Goal: Transaction & Acquisition: Book appointment/travel/reservation

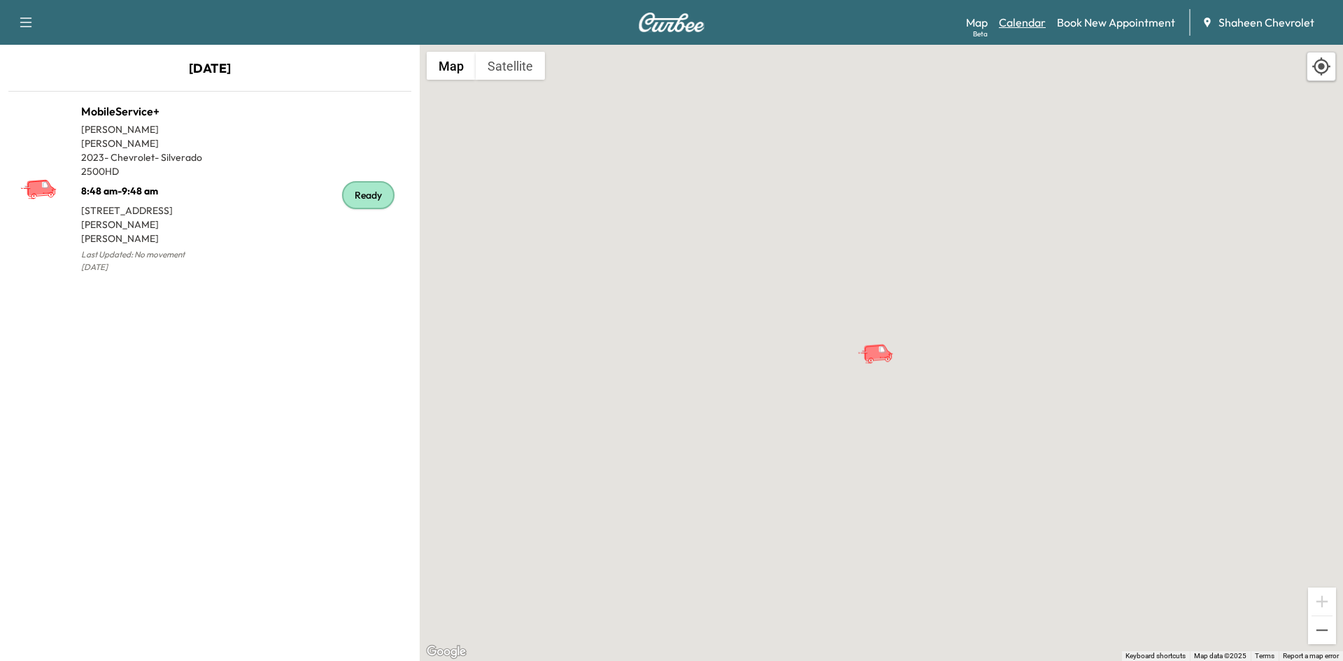
click at [1042, 18] on link "Calendar" at bounding box center [1022, 22] width 47 height 17
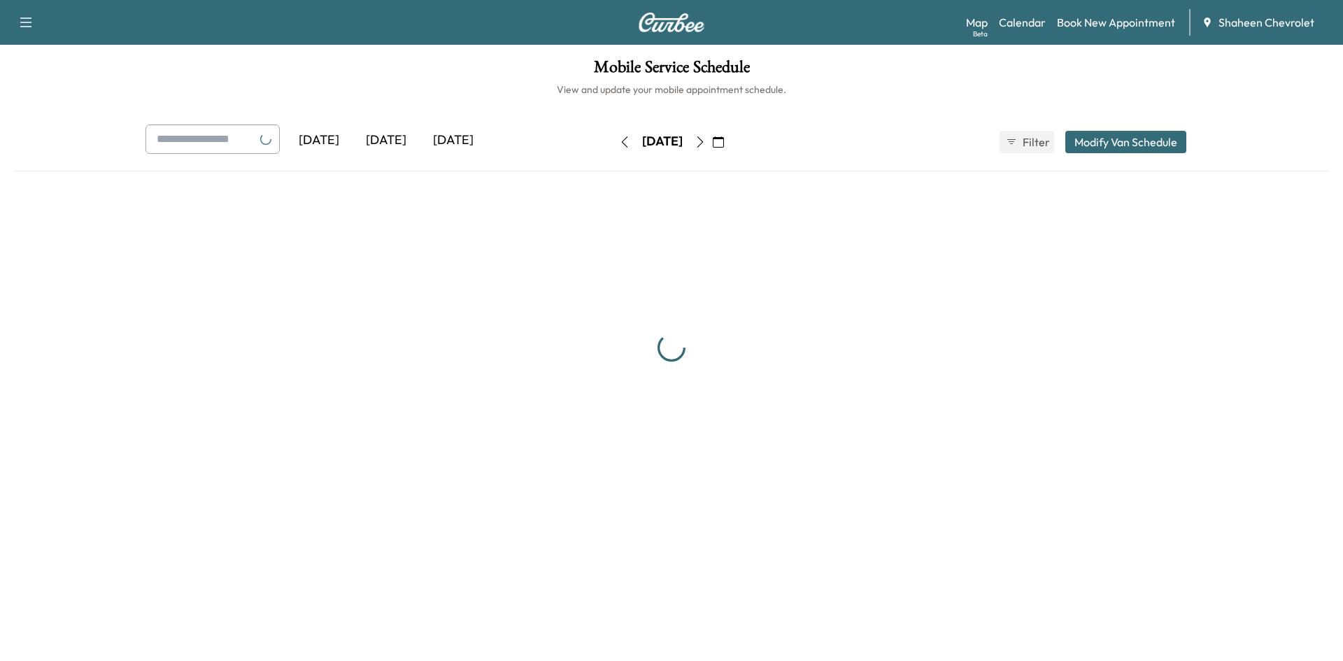
click at [706, 141] on icon "button" at bounding box center [700, 141] width 11 height 11
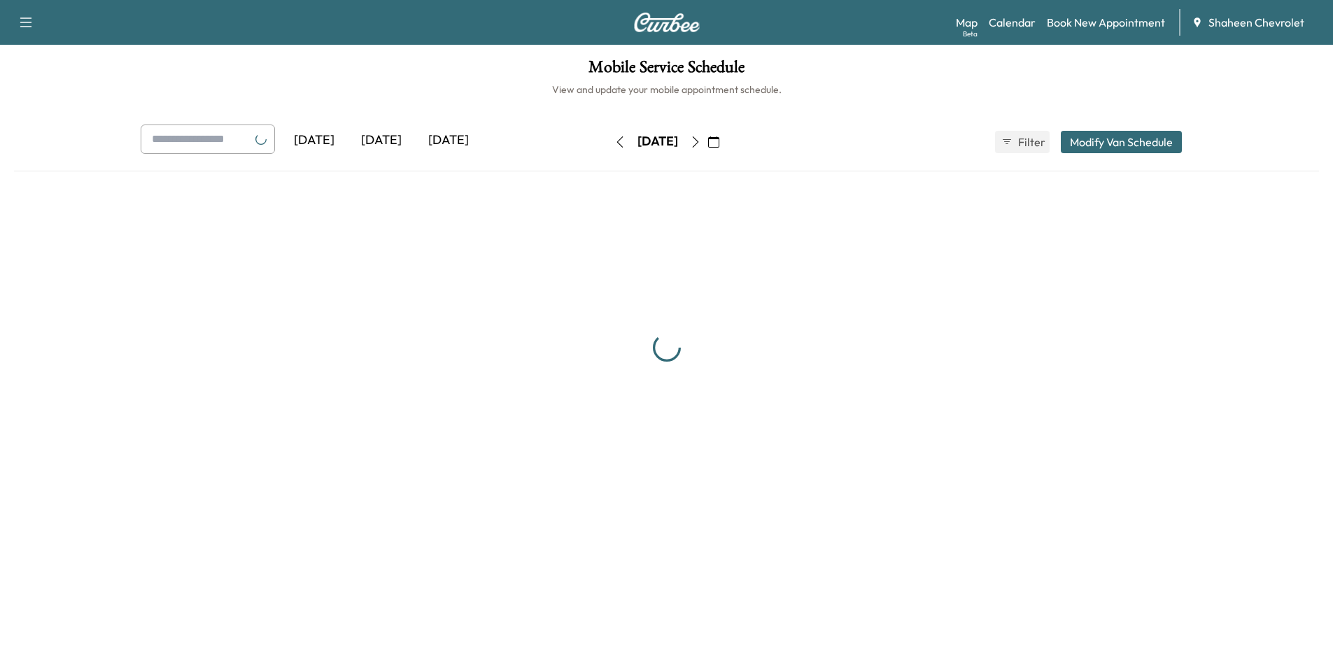
click at [701, 145] on icon "button" at bounding box center [695, 141] width 11 height 11
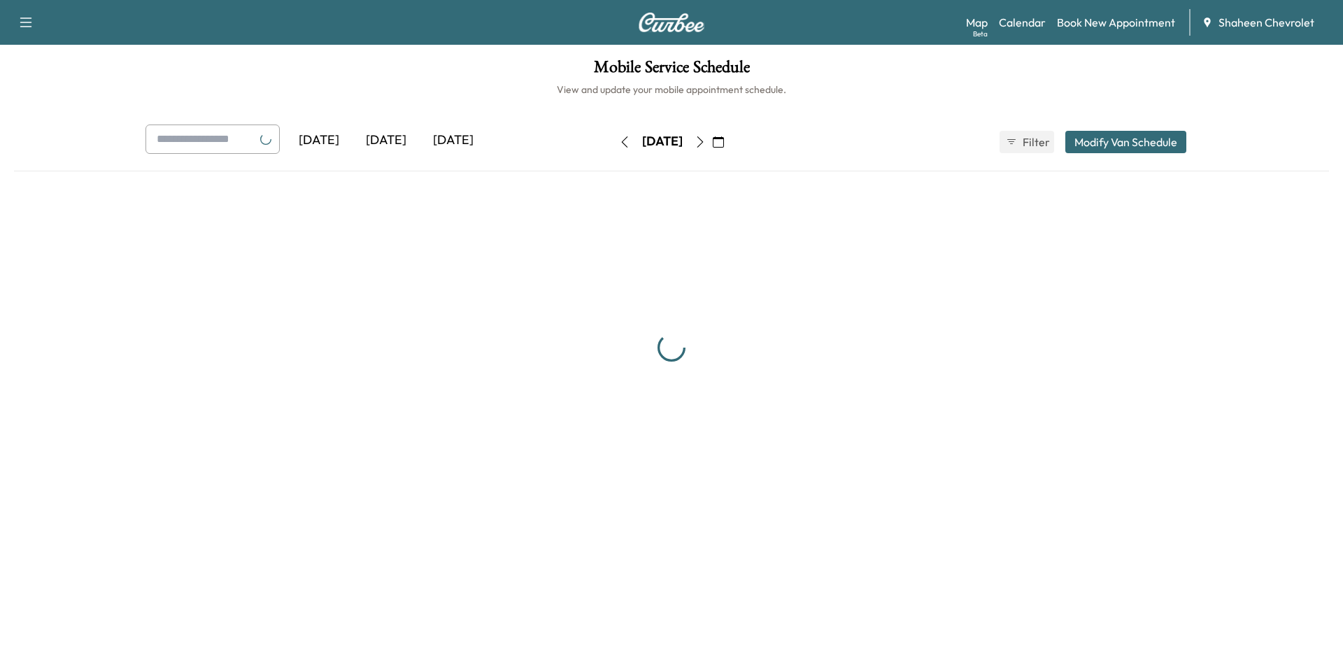
click at [706, 145] on icon "button" at bounding box center [700, 141] width 11 height 11
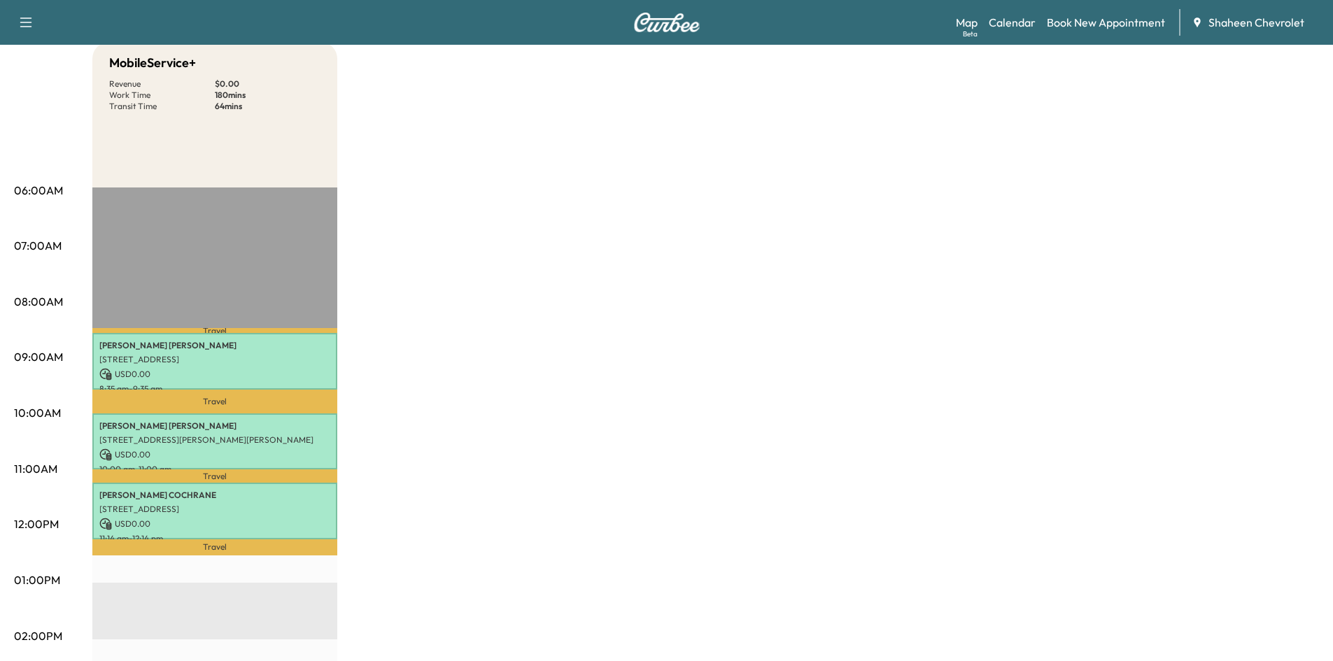
scroll to position [140, 0]
click at [1119, 25] on link "Book New Appointment" at bounding box center [1106, 22] width 118 height 17
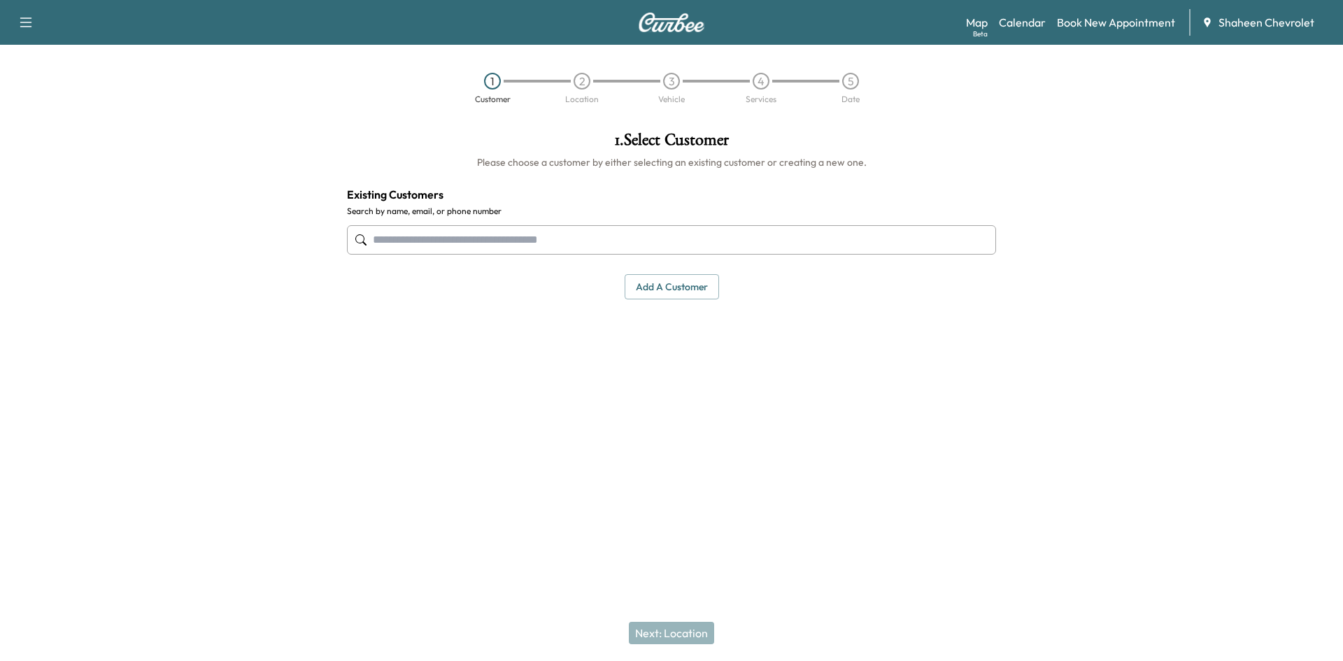
click at [694, 298] on button "Add a customer" at bounding box center [672, 287] width 94 height 26
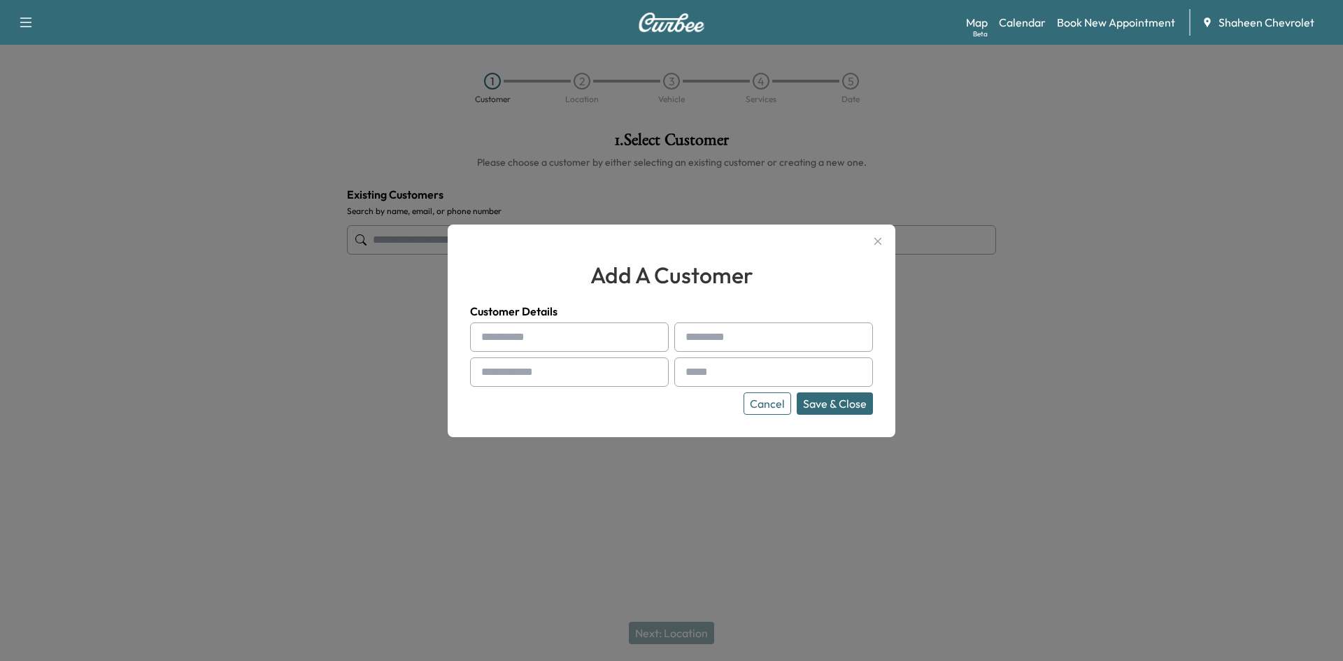
click at [545, 334] on input "text" at bounding box center [569, 337] width 199 height 29
type input "********"
type input "****"
click at [557, 368] on input "text" at bounding box center [569, 372] width 199 height 29
type input "**********"
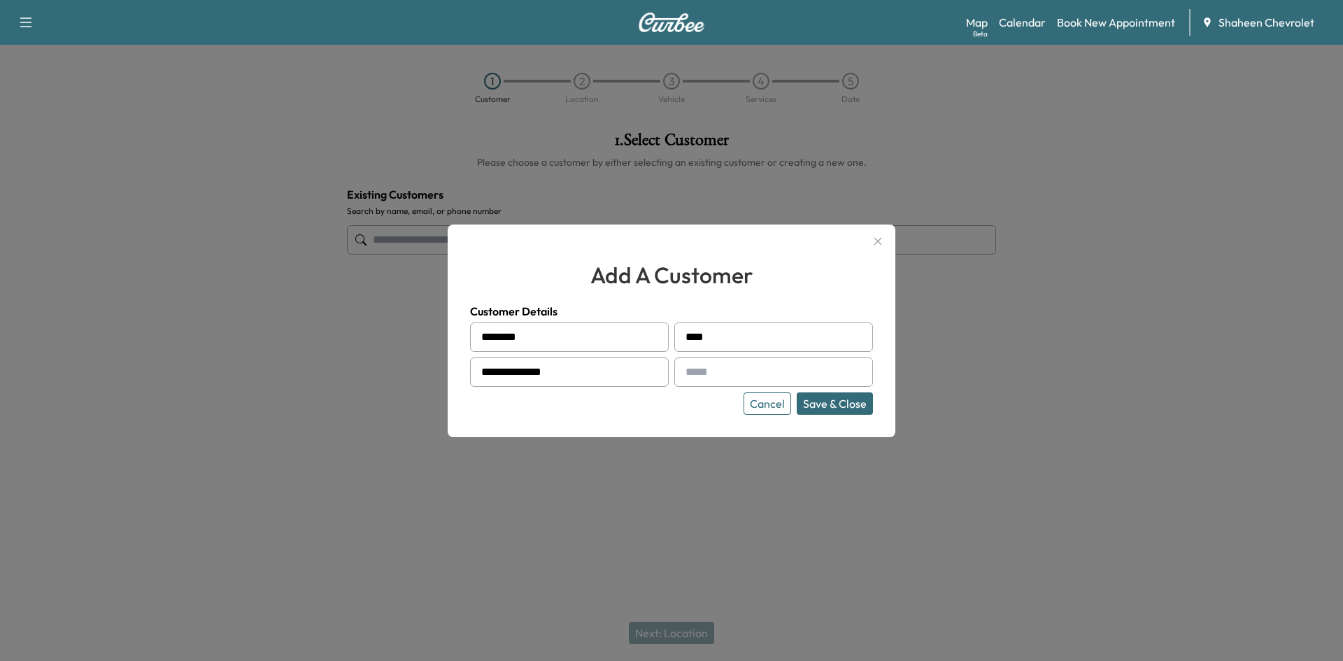
click at [727, 380] on input "text" at bounding box center [773, 372] width 199 height 29
type input "**********"
click at [837, 398] on button "Save & Close" at bounding box center [835, 403] width 76 height 22
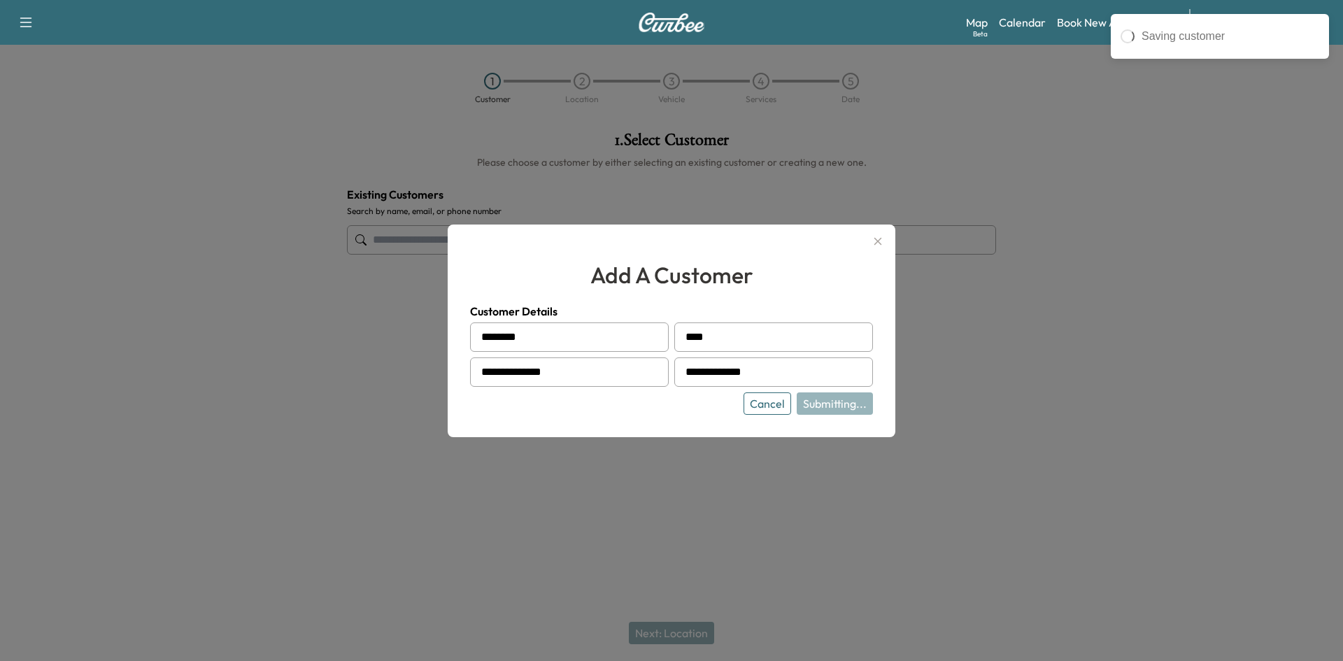
type input "**********"
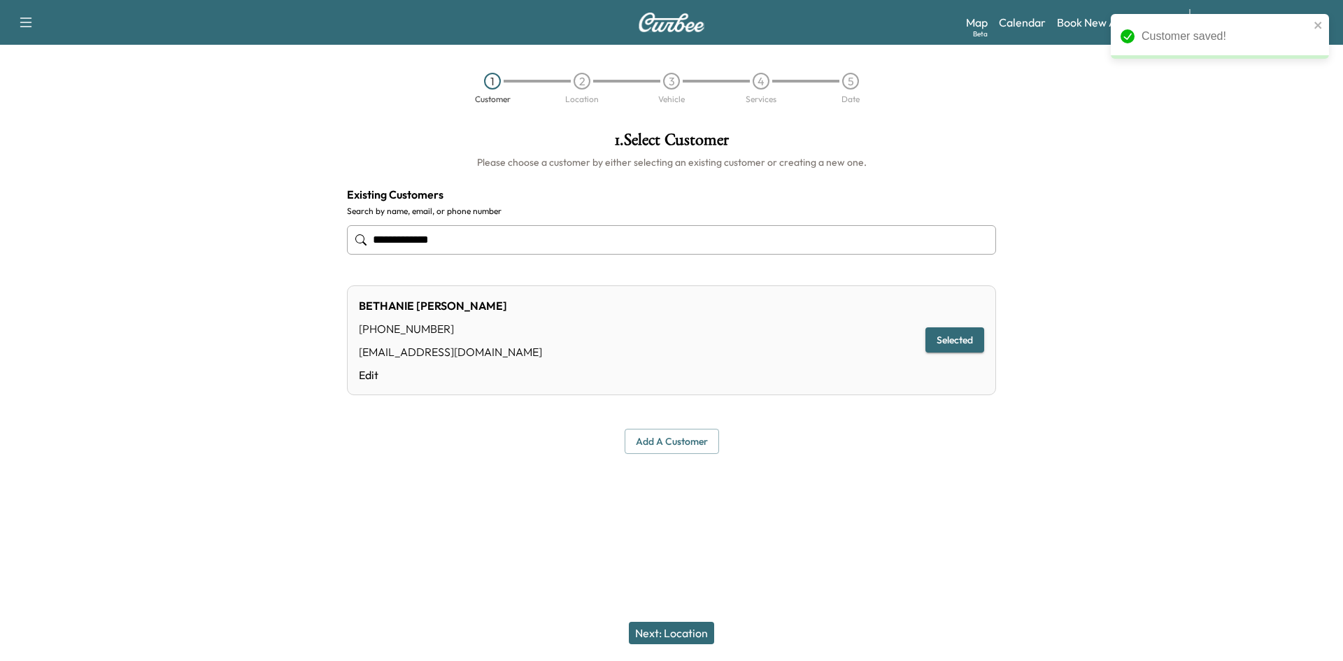
click at [688, 638] on button "Next: Location" at bounding box center [671, 633] width 85 height 22
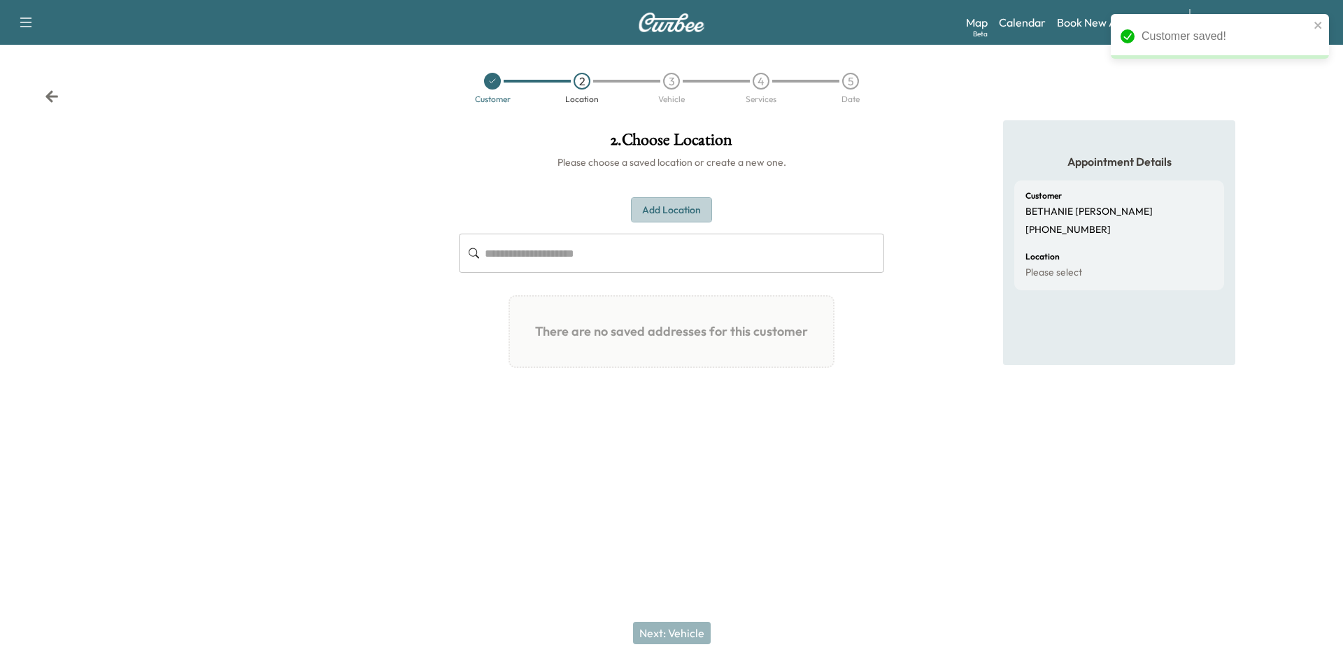
click at [667, 219] on button "Add Location" at bounding box center [671, 210] width 81 height 26
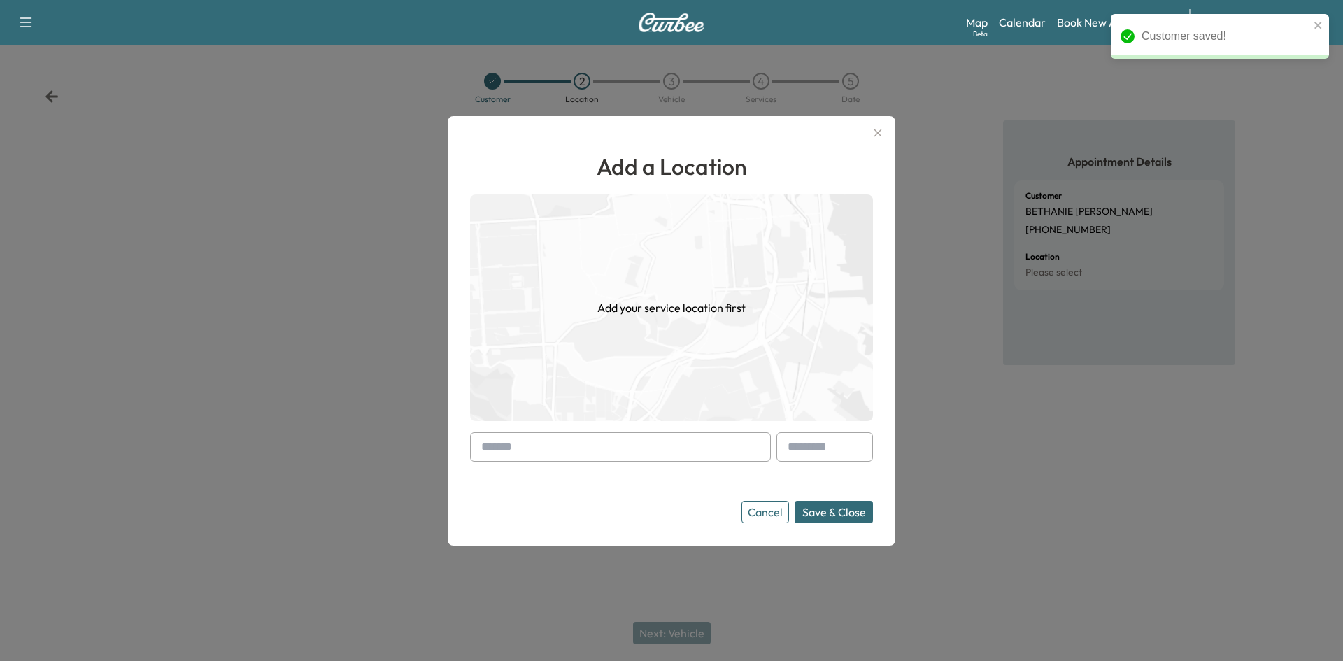
click at [564, 441] on input "text" at bounding box center [620, 446] width 301 height 29
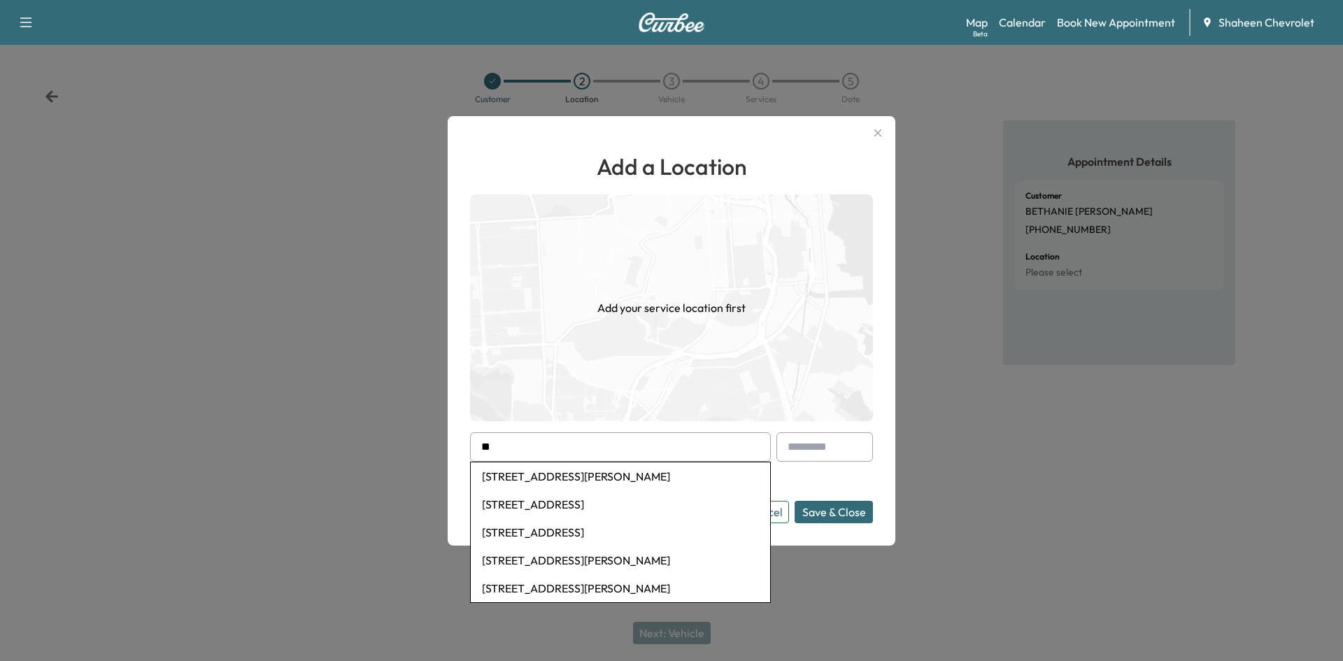
type input "*"
click at [564, 471] on li "[STREET_ADDRESS]" at bounding box center [620, 476] width 299 height 28
type input "**********"
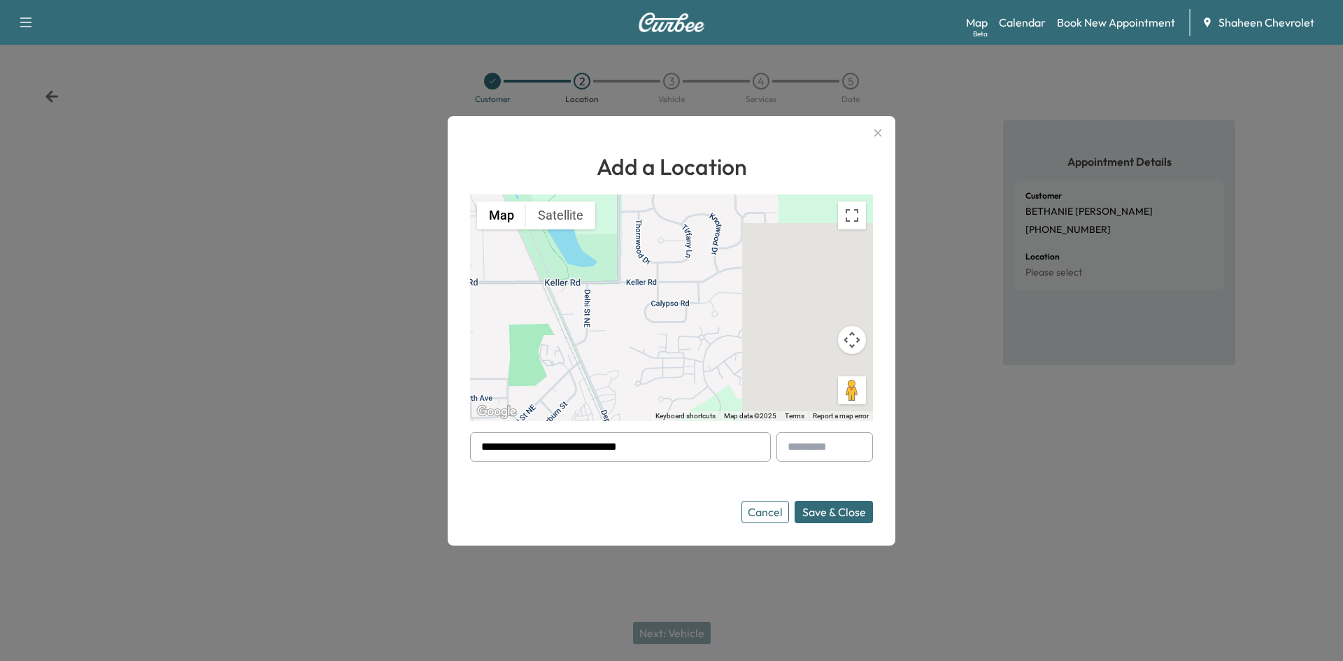
click at [832, 512] on button "Save & Close" at bounding box center [834, 512] width 78 height 22
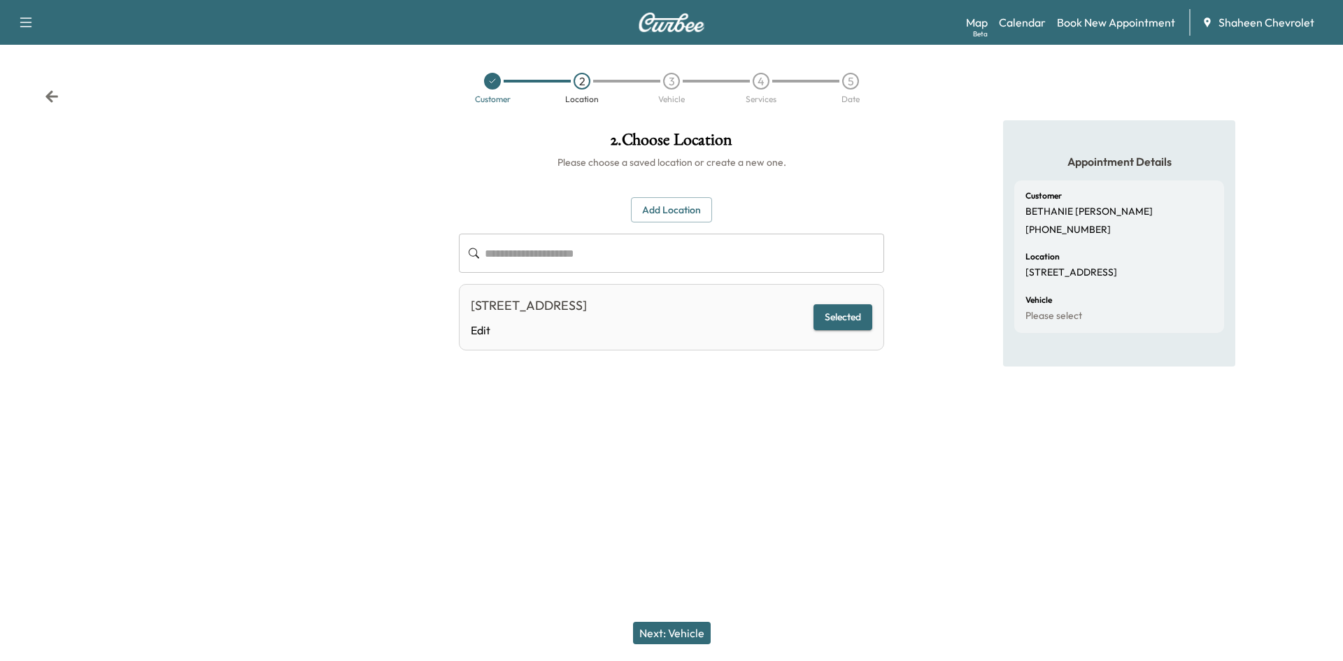
click at [684, 628] on button "Next: Vehicle" at bounding box center [672, 633] width 78 height 22
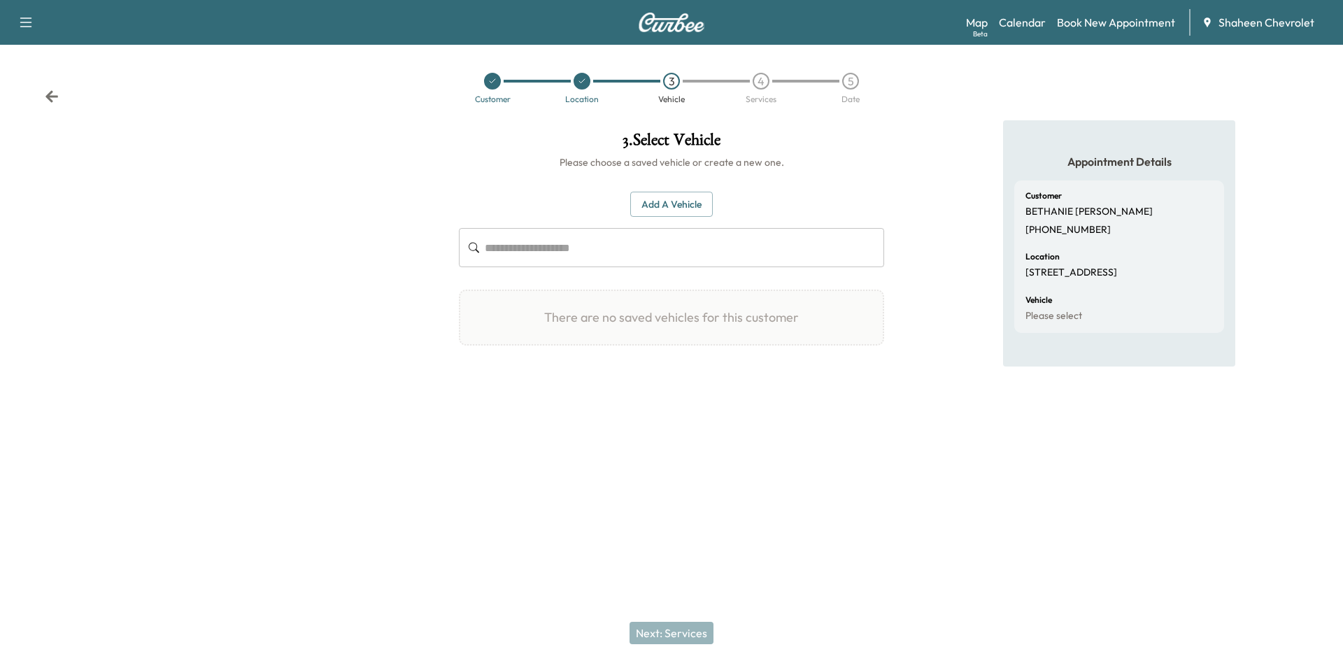
click at [665, 211] on button "Add a Vehicle" at bounding box center [671, 205] width 83 height 26
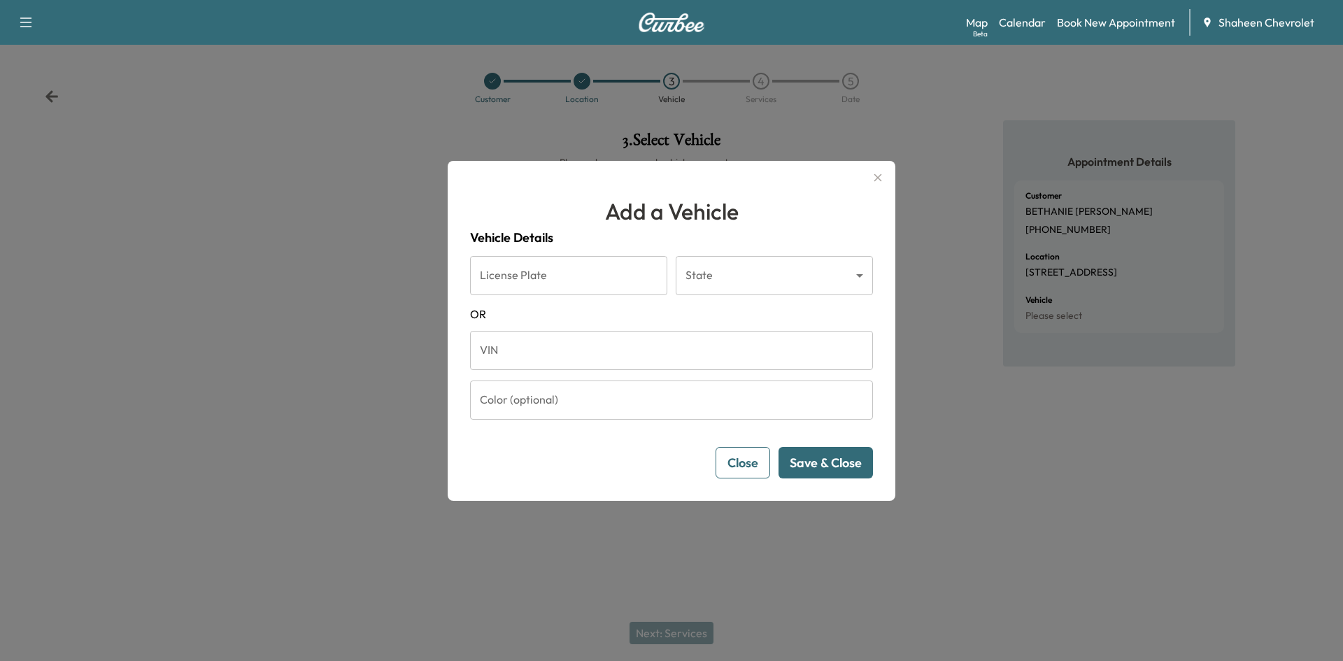
click at [554, 341] on input "VIN" at bounding box center [671, 350] width 403 height 39
paste input "**********"
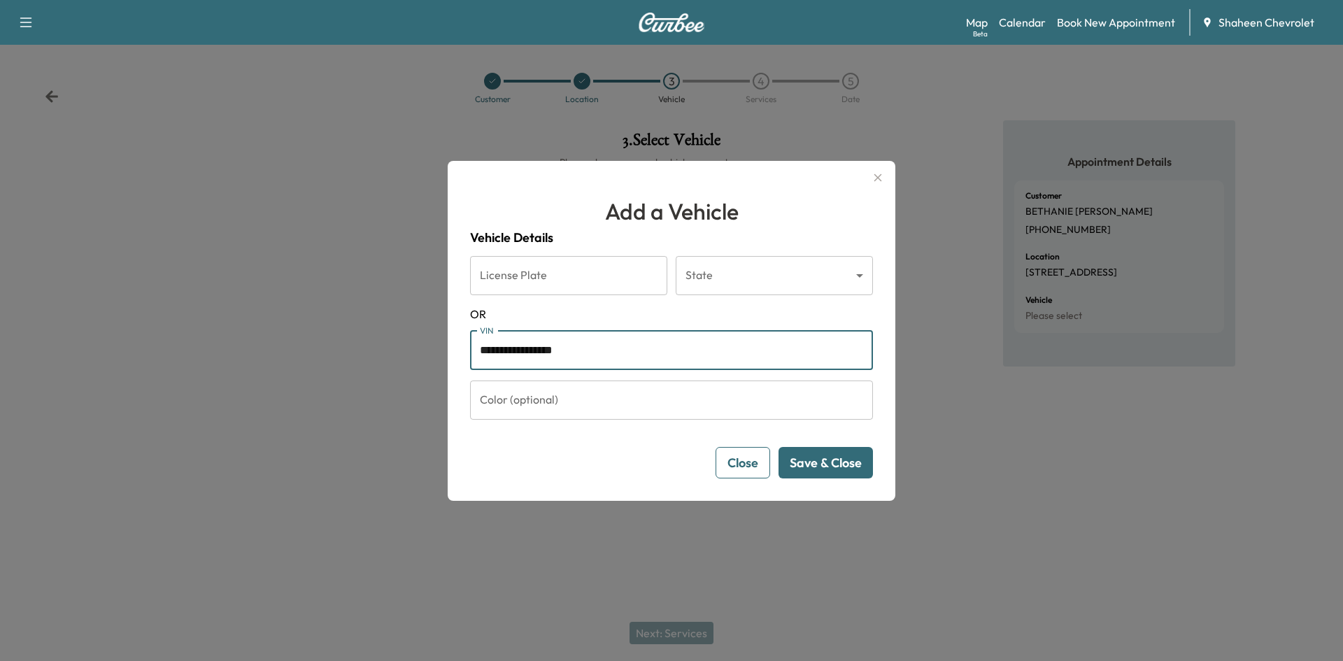
type input "**********"
click at [826, 469] on button "Save & Close" at bounding box center [826, 462] width 94 height 31
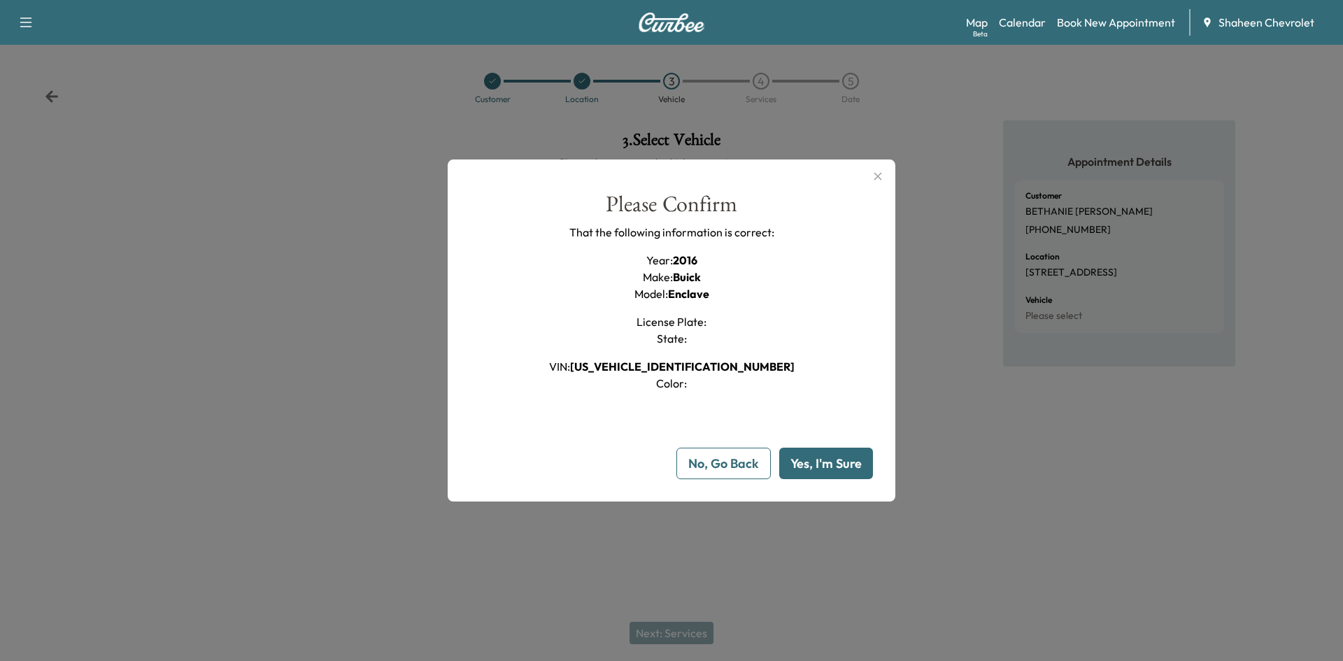
click at [824, 467] on button "Yes, I'm Sure" at bounding box center [826, 463] width 94 height 31
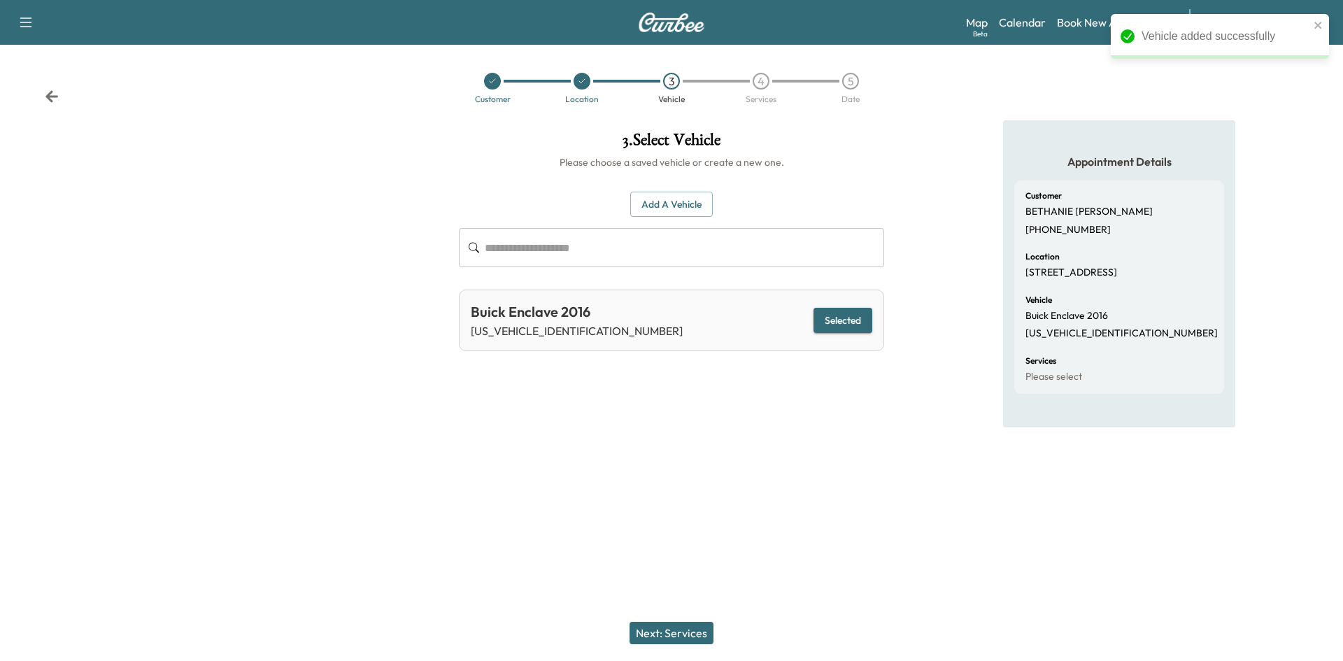
click at [690, 640] on button "Next: Services" at bounding box center [672, 633] width 84 height 22
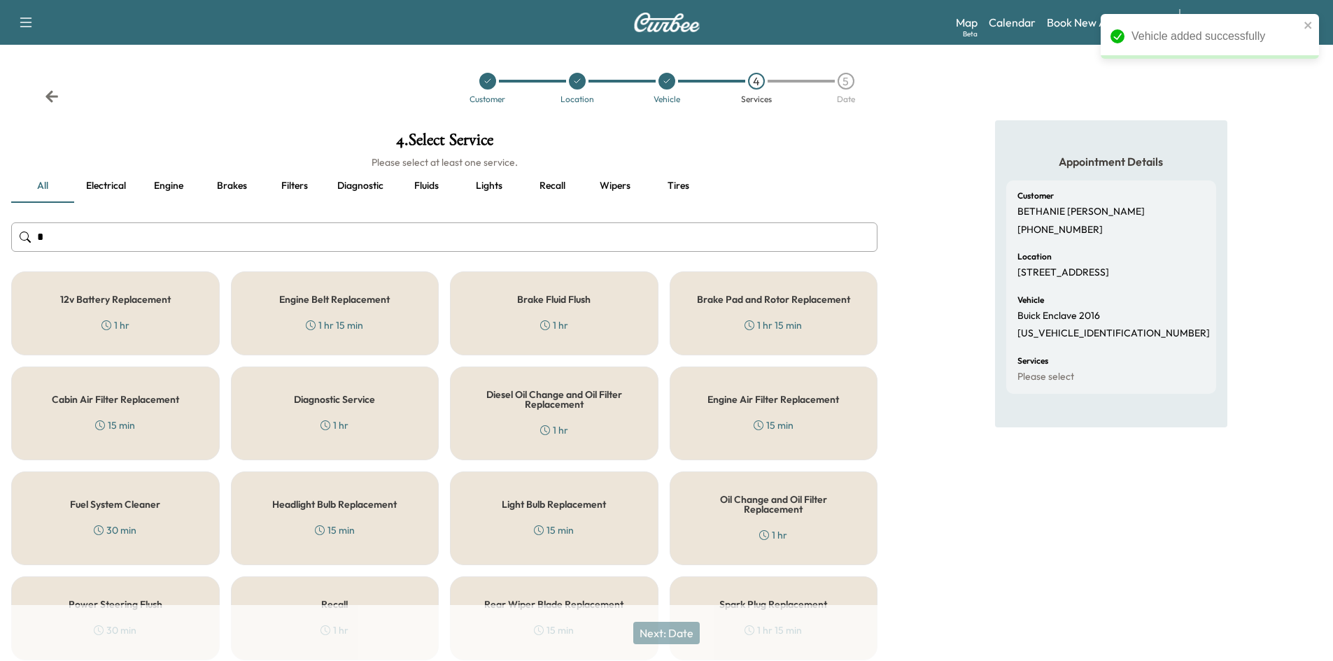
click at [223, 225] on input "*" at bounding box center [444, 236] width 866 height 29
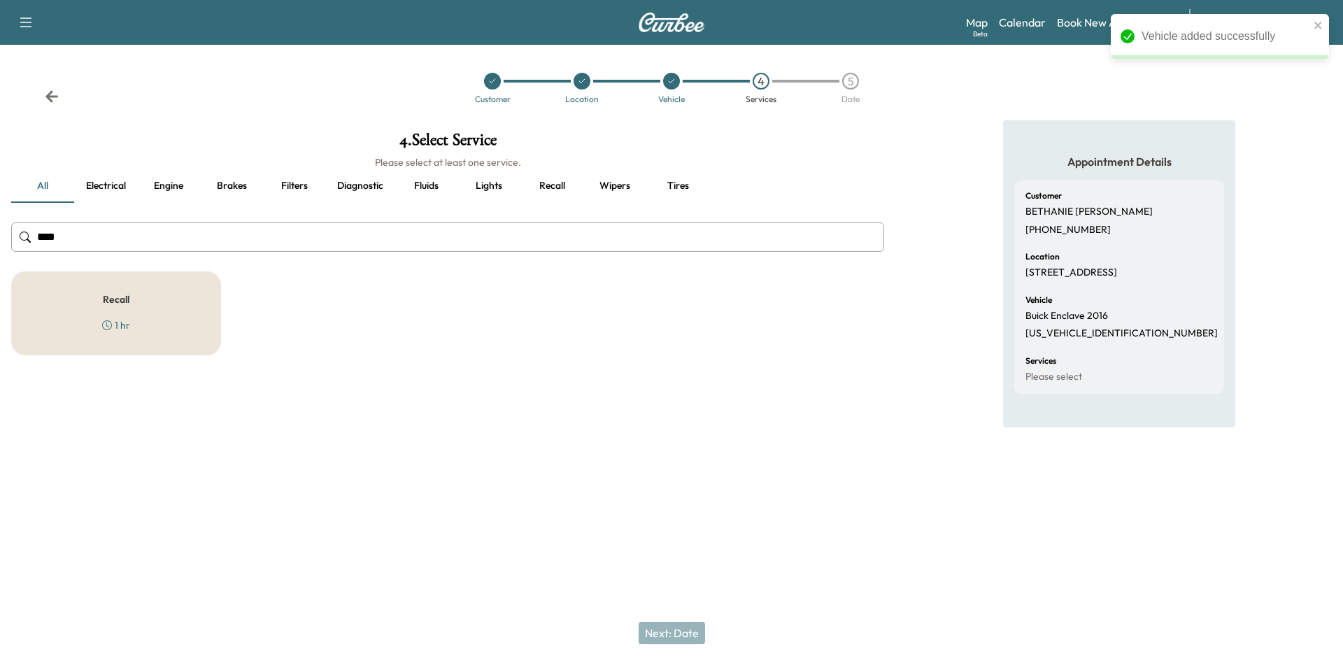
type input "****"
click at [182, 295] on div "Recall 1 hr" at bounding box center [116, 313] width 210 height 84
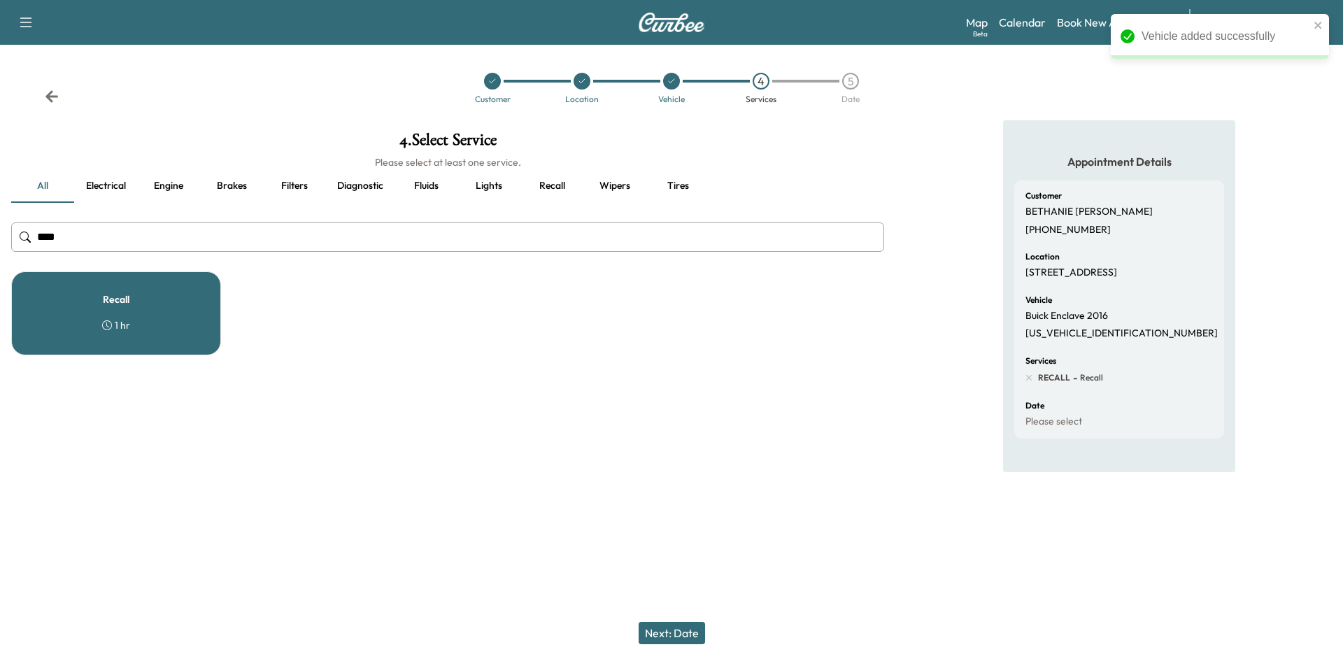
click at [684, 633] on button "Next: Date" at bounding box center [672, 633] width 66 height 22
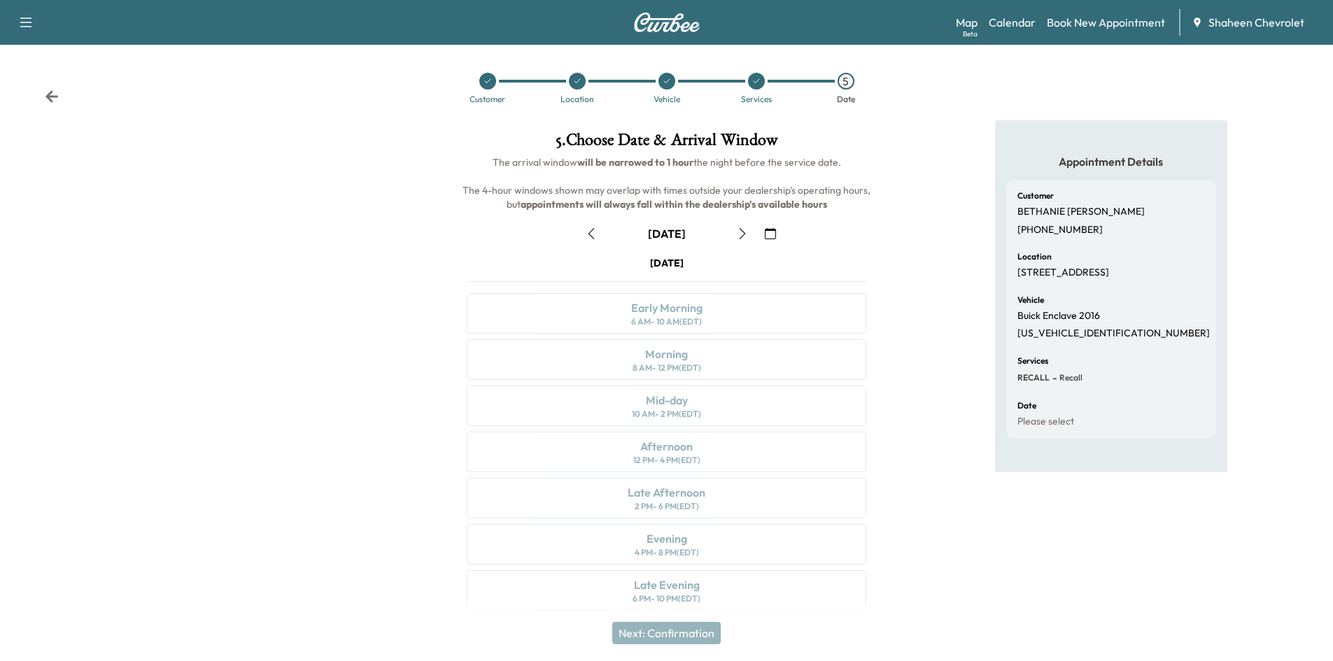
click at [738, 235] on icon "button" at bounding box center [742, 233] width 11 height 11
click at [742, 234] on icon "button" at bounding box center [742, 233] width 11 height 11
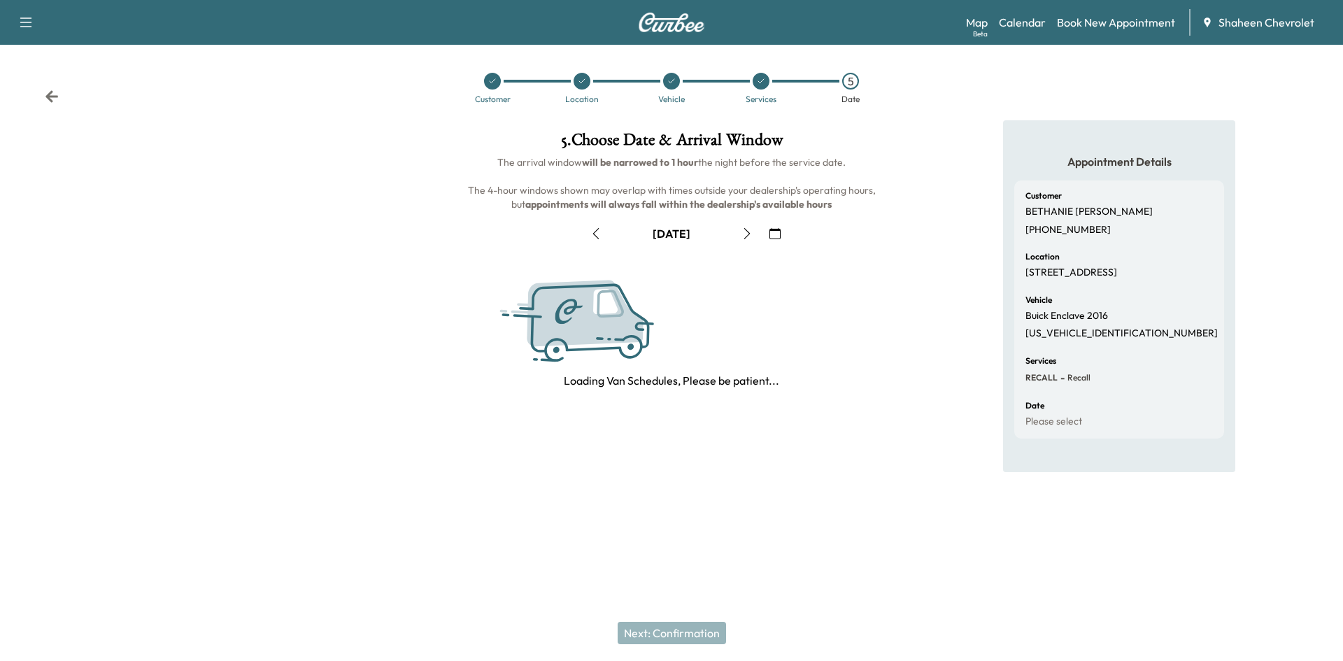
click at [742, 234] on icon "button" at bounding box center [747, 233] width 11 height 11
click at [592, 228] on icon "button" at bounding box center [595, 233] width 11 height 11
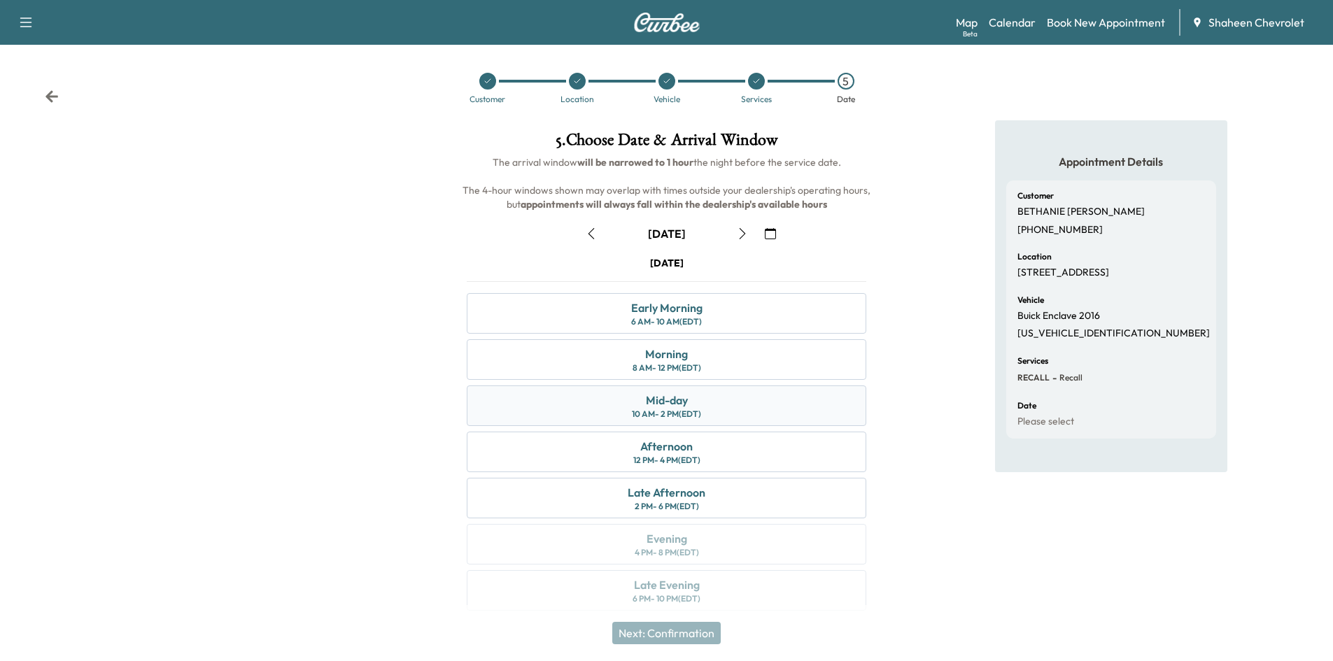
click at [674, 411] on div "10 AM - 2 PM (EDT)" at bounding box center [666, 414] width 69 height 11
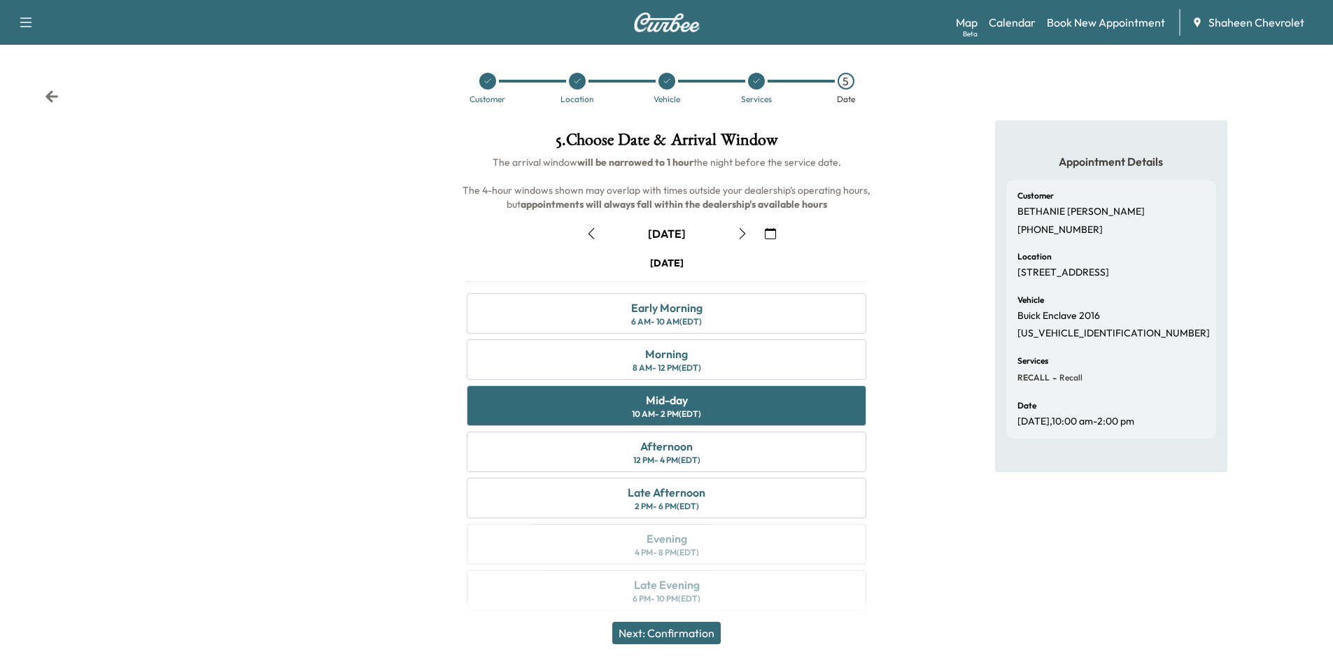
click at [715, 633] on button "Next: Confirmation" at bounding box center [666, 633] width 108 height 22
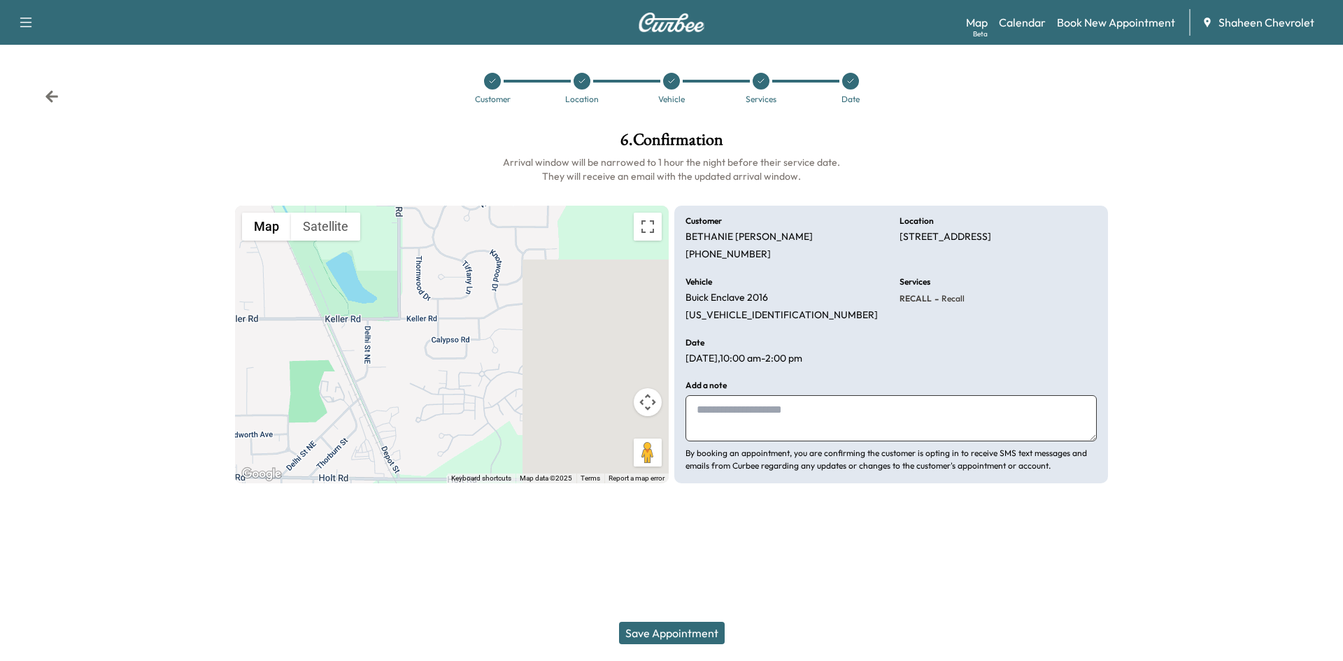
click at [784, 418] on textarea at bounding box center [891, 418] width 411 height 46
type textarea "**********"
click at [702, 630] on button "Save Appointment" at bounding box center [672, 633] width 106 height 22
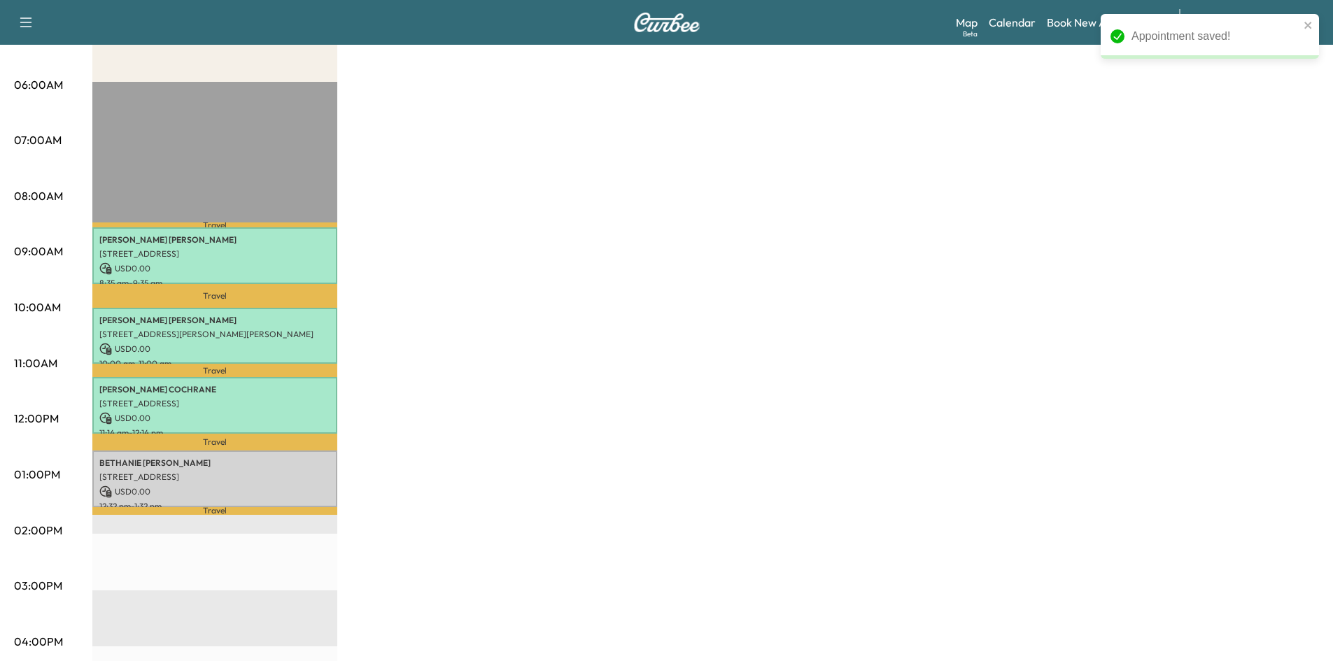
scroll to position [280, 0]
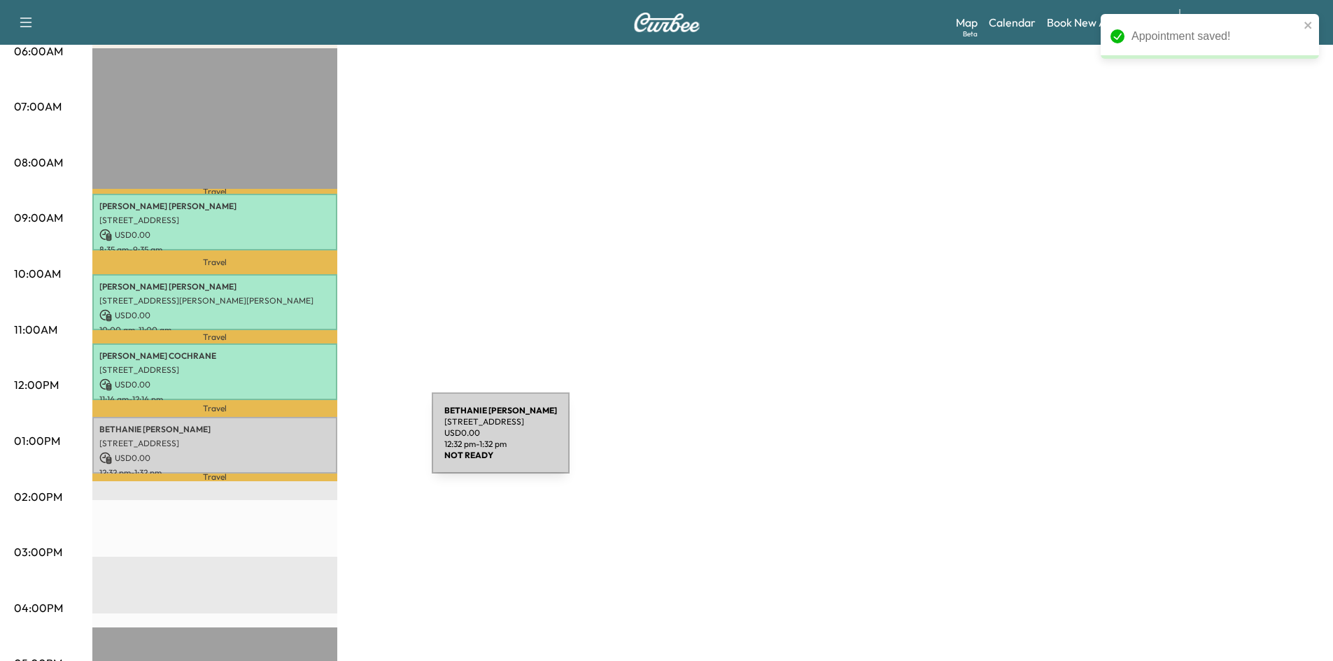
click at [327, 441] on p "[STREET_ADDRESS]" at bounding box center [214, 443] width 231 height 11
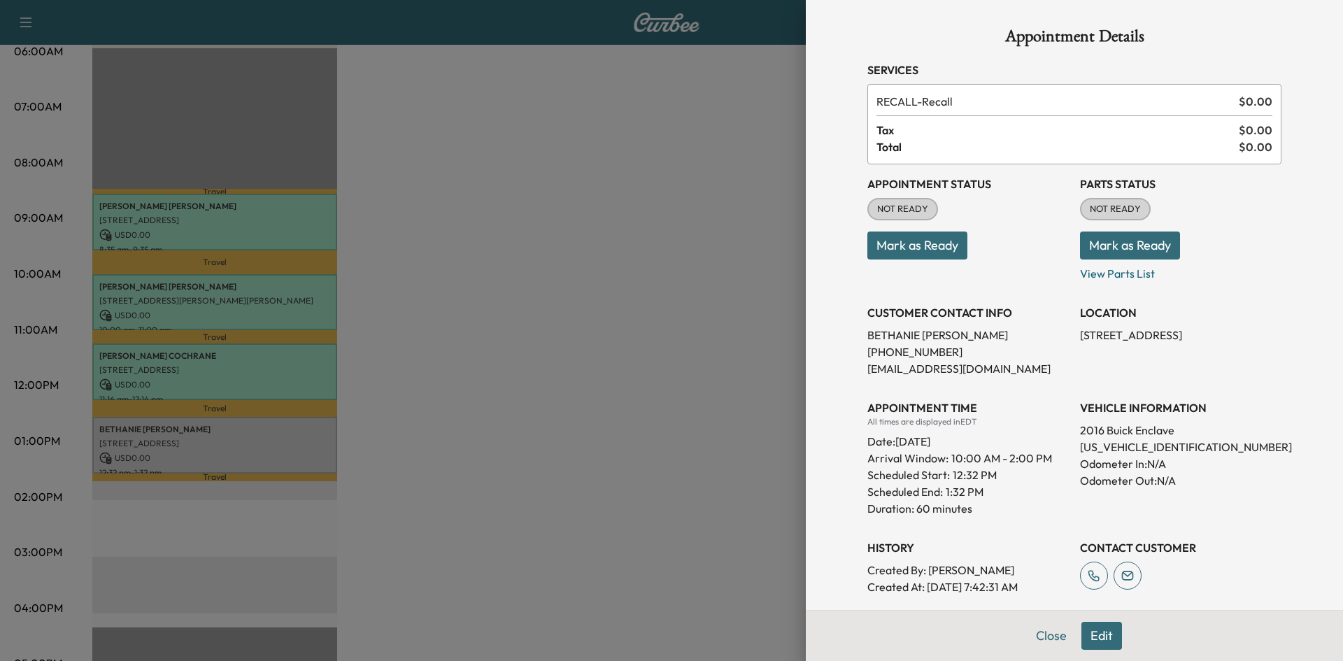
click at [909, 248] on button "Mark as Ready" at bounding box center [918, 246] width 100 height 28
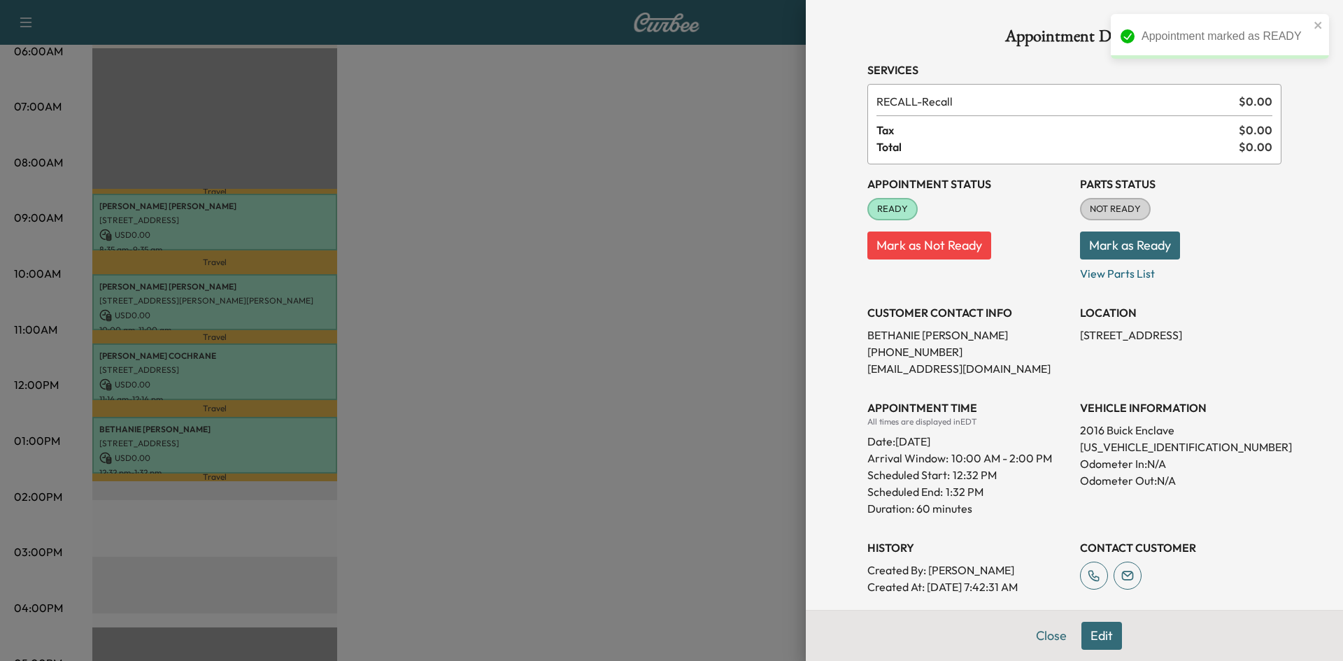
click at [1115, 240] on button "Mark as Ready" at bounding box center [1130, 246] width 100 height 28
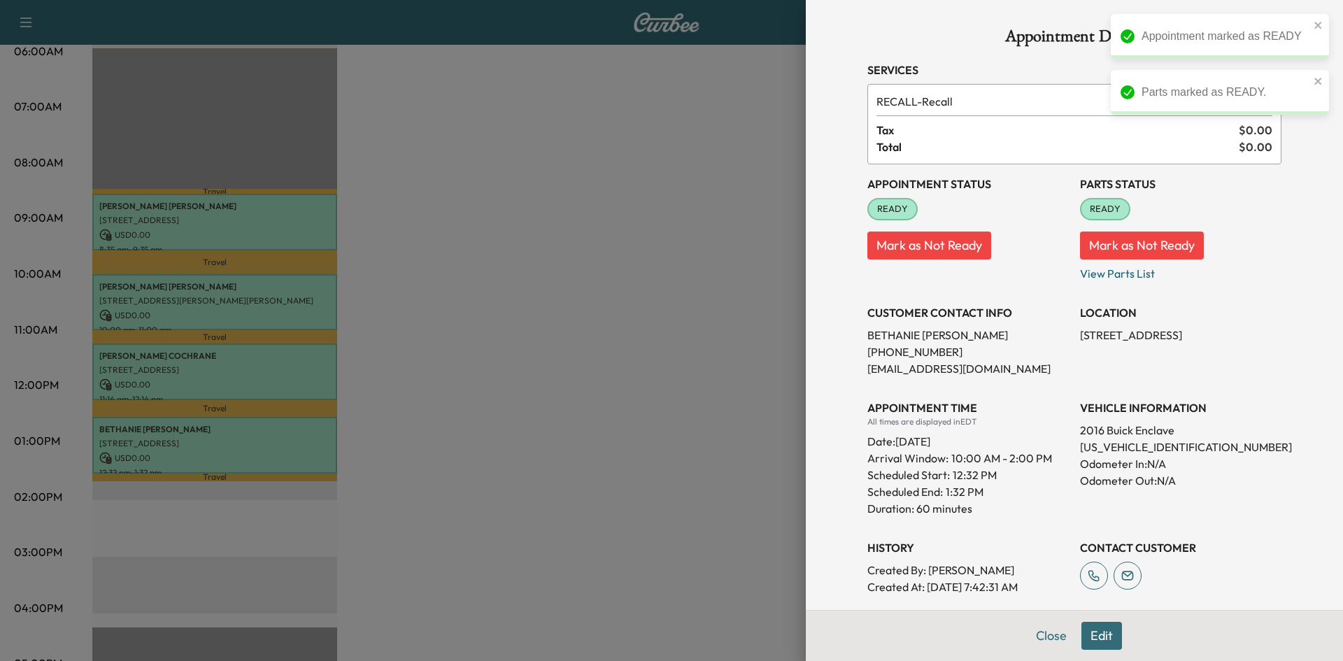
click at [735, 309] on div at bounding box center [671, 330] width 1343 height 661
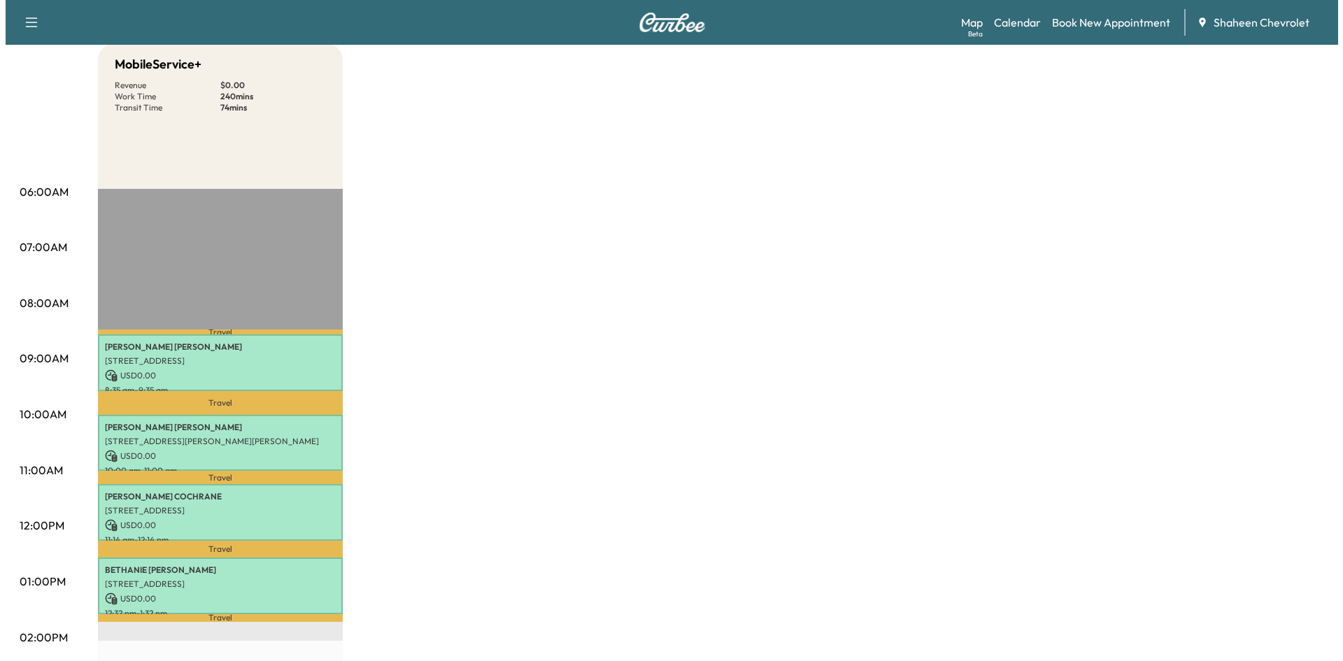
scroll to position [0, 0]
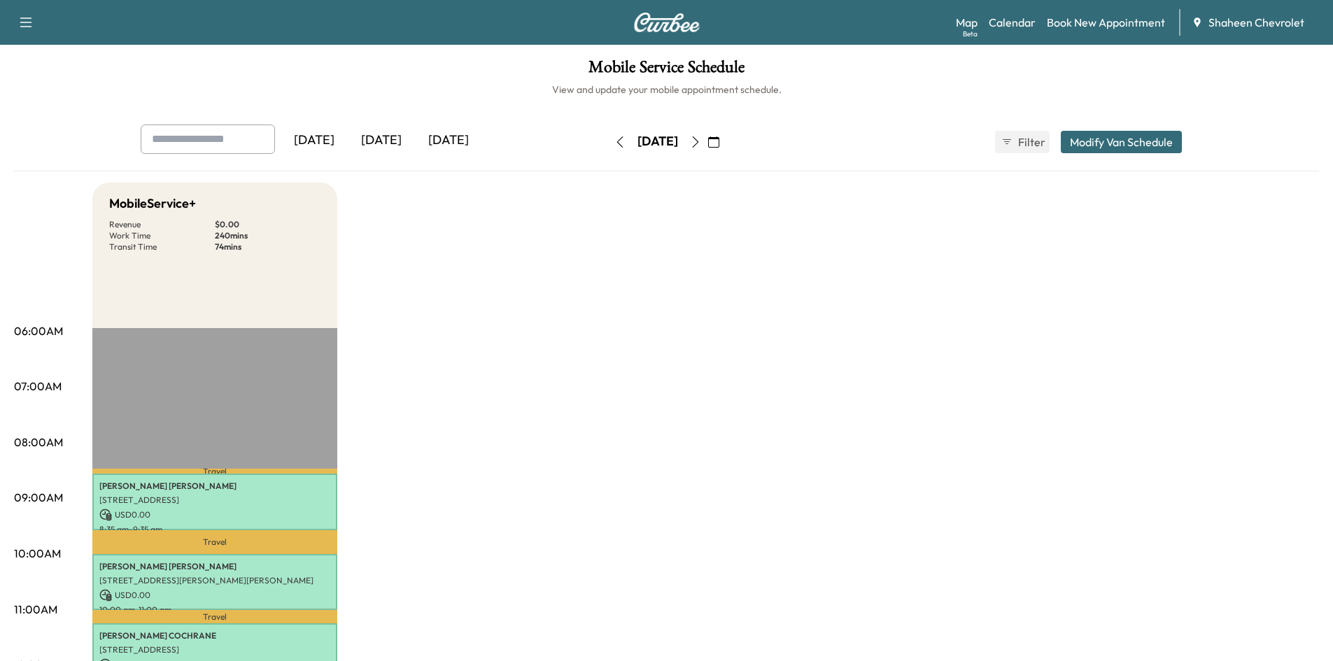
click at [398, 139] on div "[DATE]" at bounding box center [381, 141] width 67 height 32
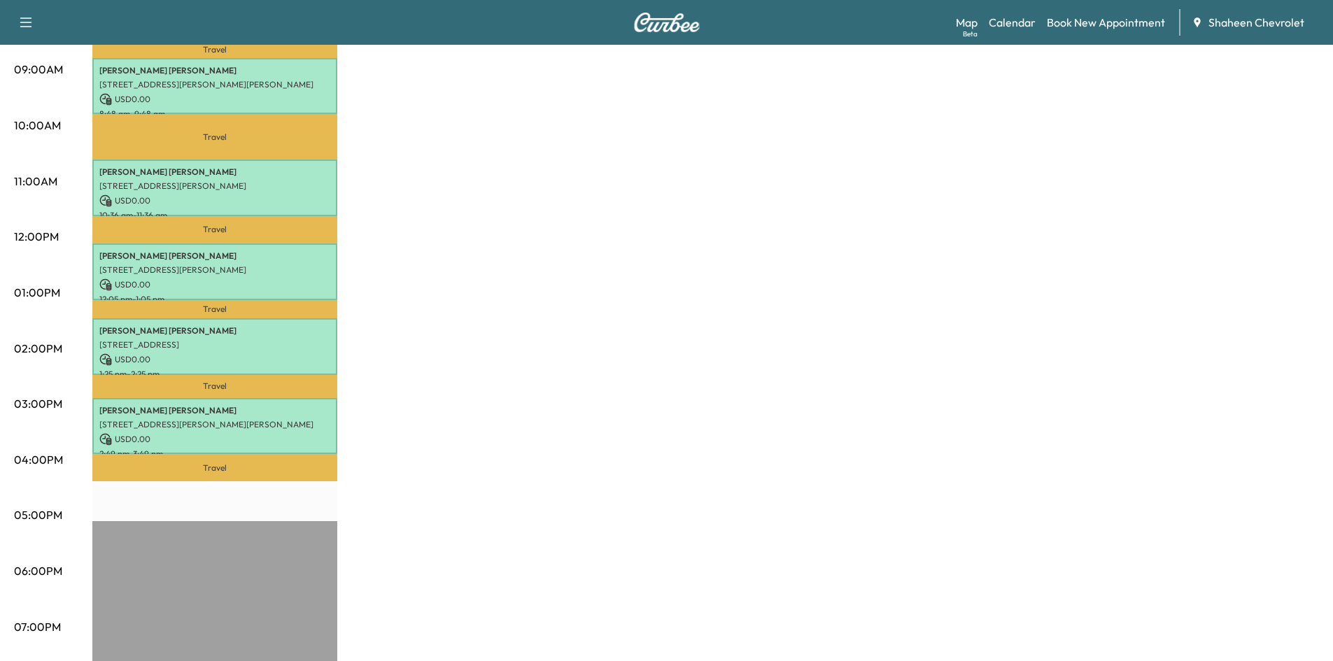
scroll to position [420, 0]
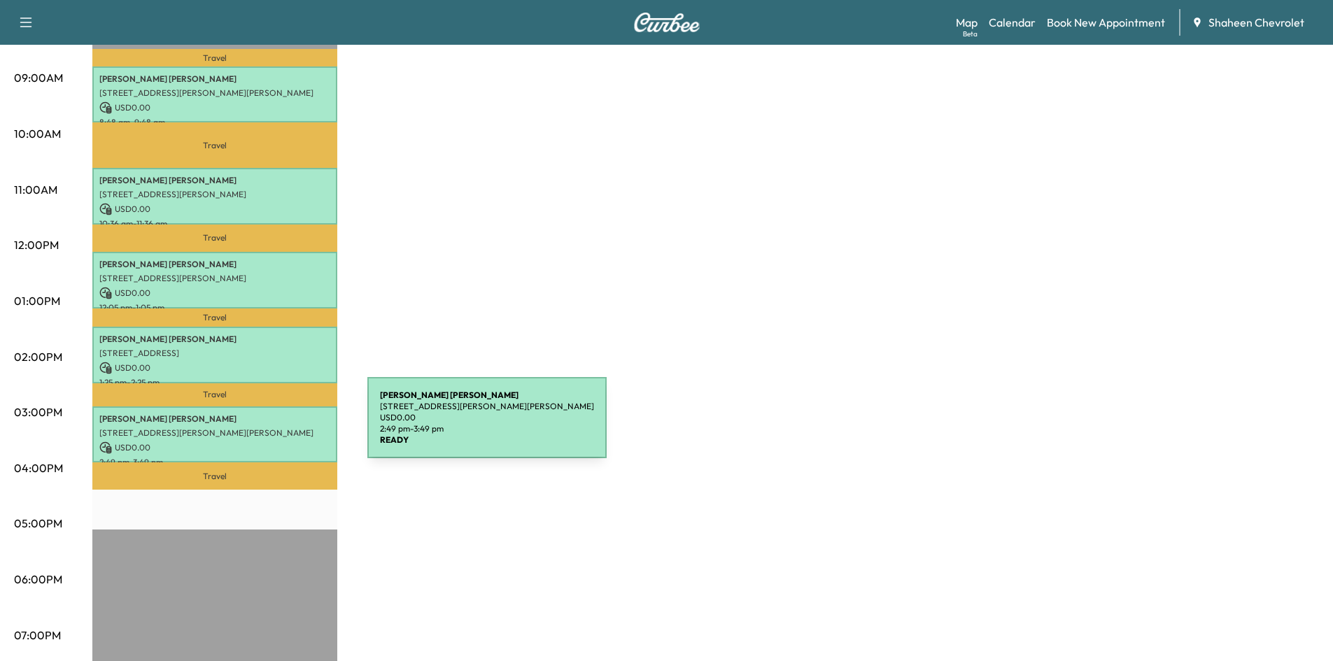
click at [262, 427] on p "[STREET_ADDRESS][PERSON_NAME][PERSON_NAME]" at bounding box center [214, 432] width 231 height 11
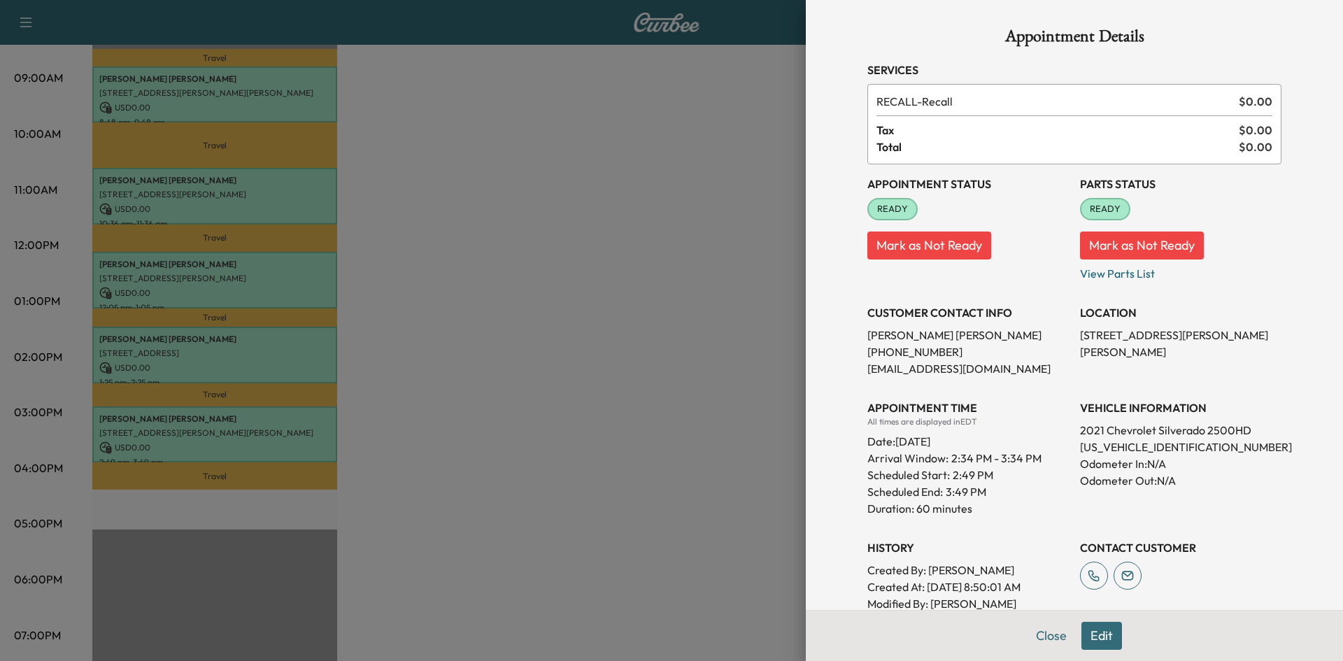
click at [657, 287] on div at bounding box center [671, 330] width 1343 height 661
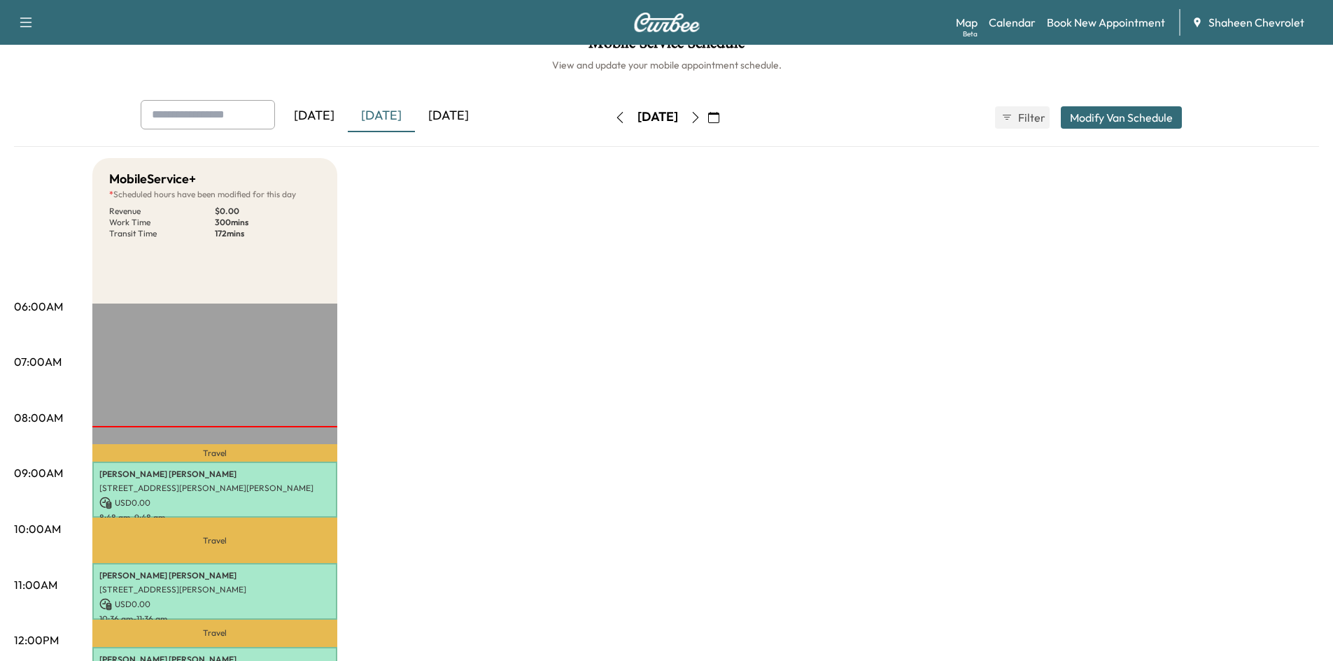
scroll to position [0, 0]
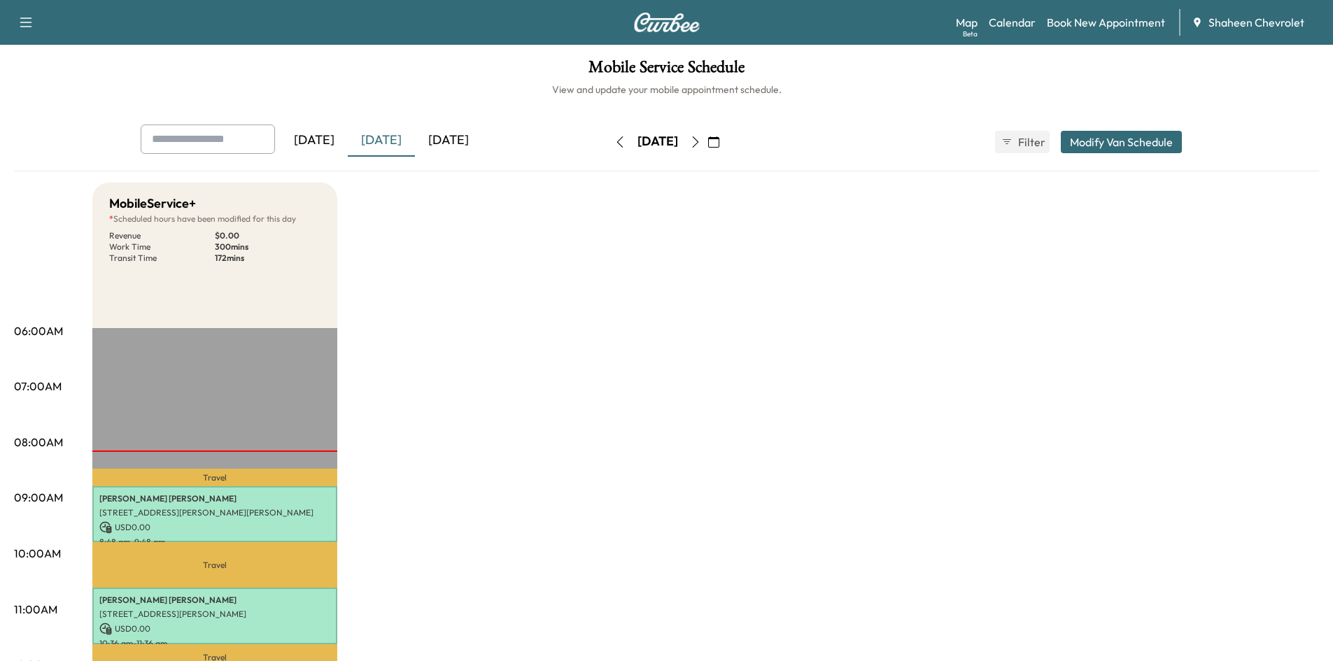
click at [309, 142] on div "[DATE]" at bounding box center [314, 141] width 67 height 32
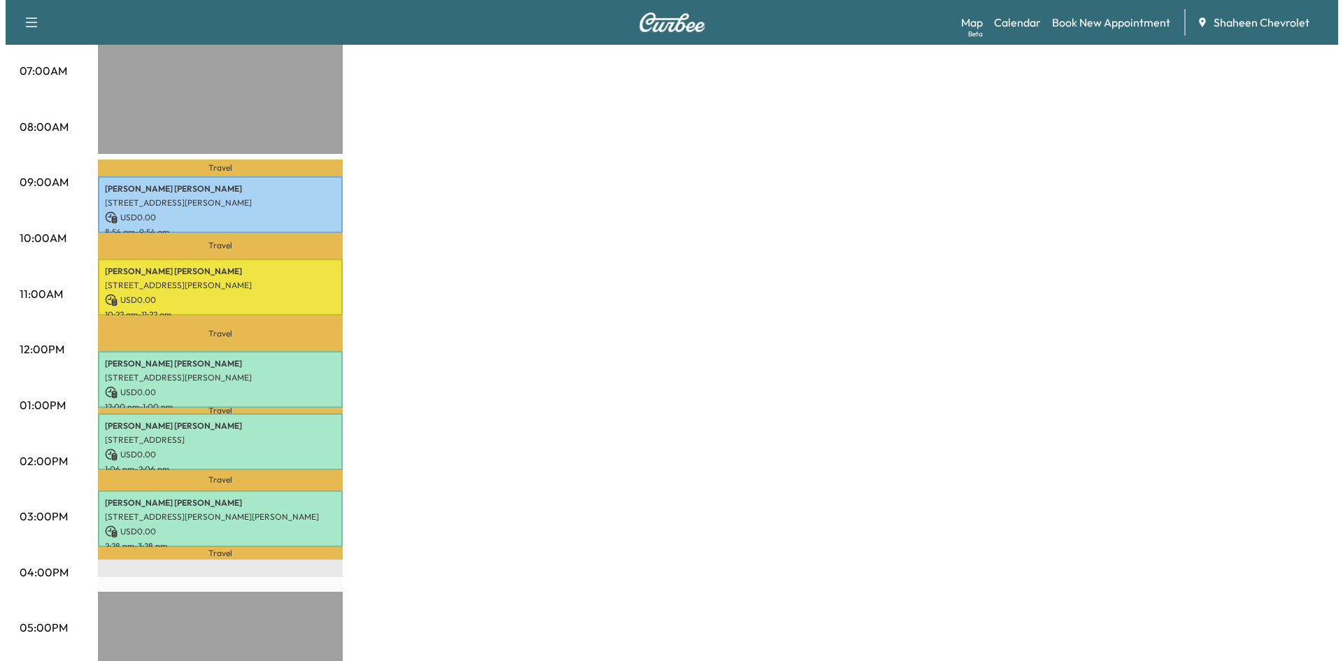
scroll to position [350, 0]
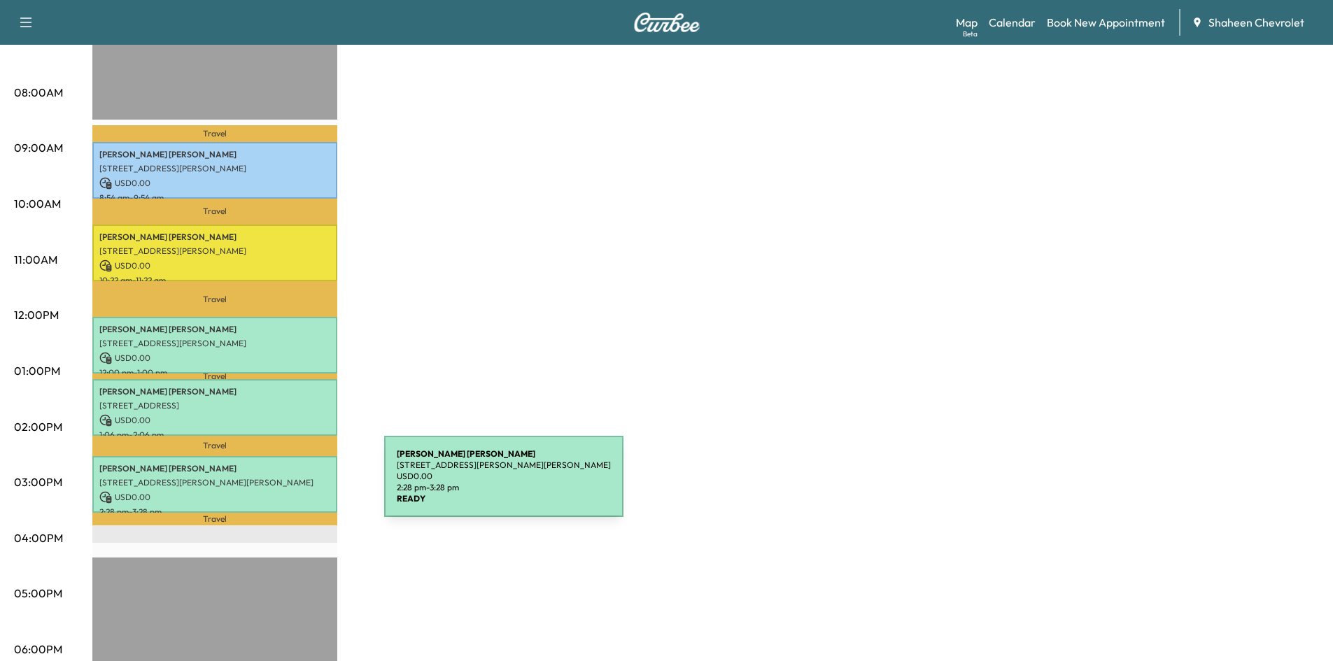
click at [279, 485] on div "[PERSON_NAME] [STREET_ADDRESS][PERSON_NAME][PERSON_NAME] USD 0.00 2:28 pm - 3:2…" at bounding box center [214, 484] width 245 height 57
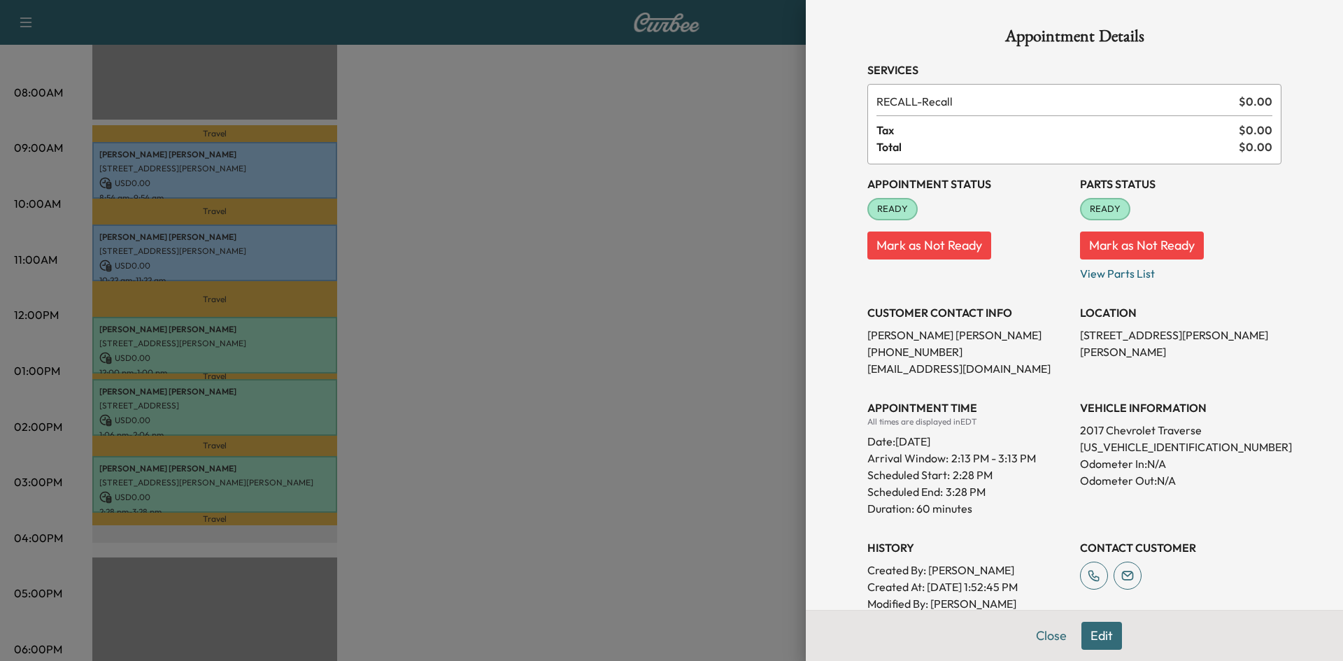
click at [605, 344] on div at bounding box center [671, 330] width 1343 height 661
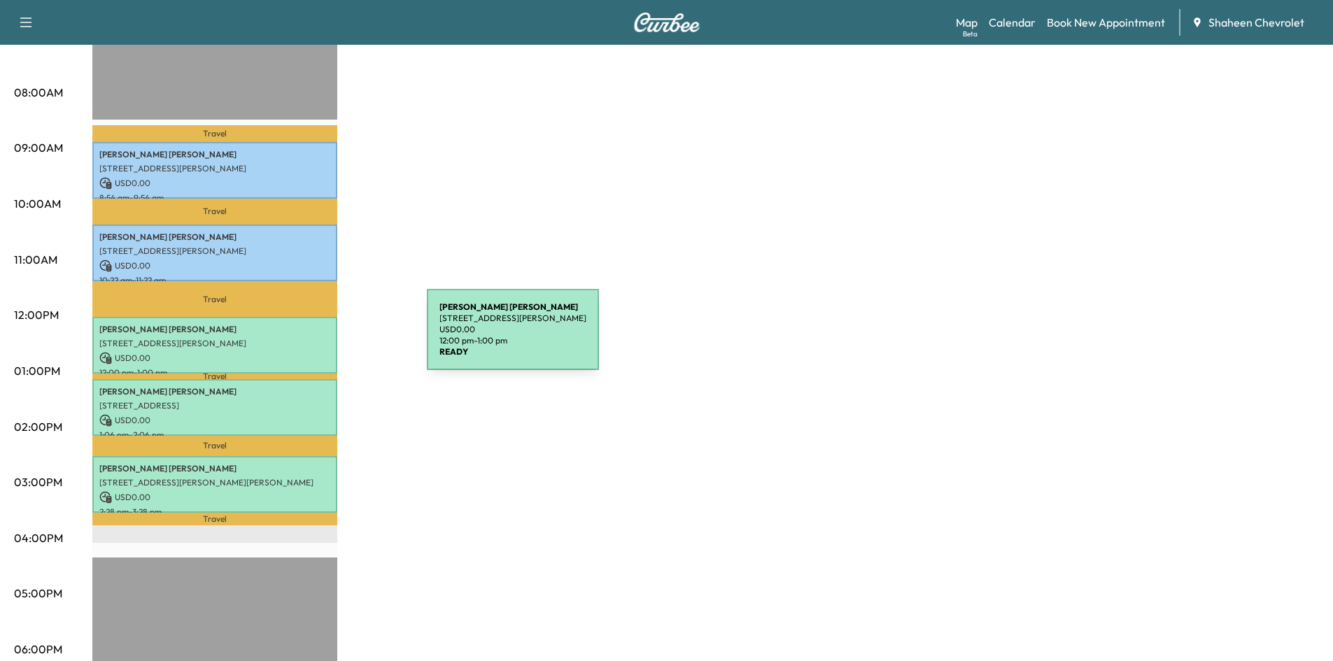
click at [322, 338] on p "[STREET_ADDRESS][PERSON_NAME]" at bounding box center [214, 343] width 231 height 11
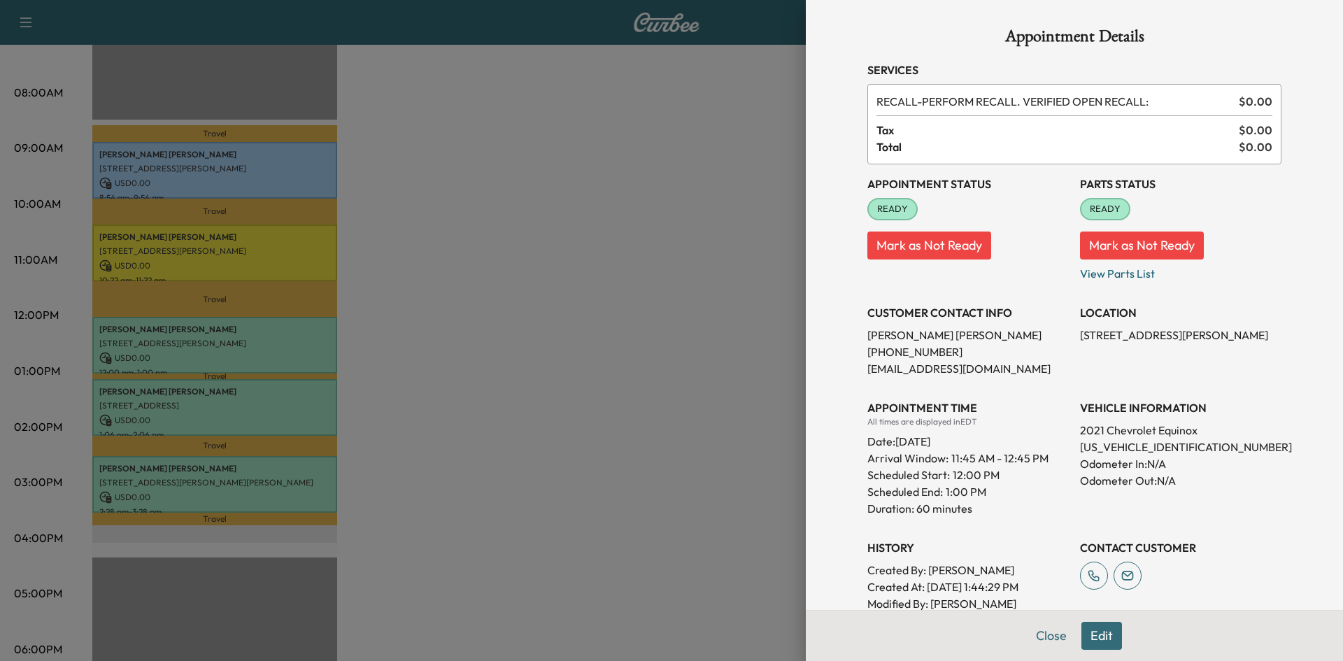
click at [445, 340] on div at bounding box center [671, 330] width 1343 height 661
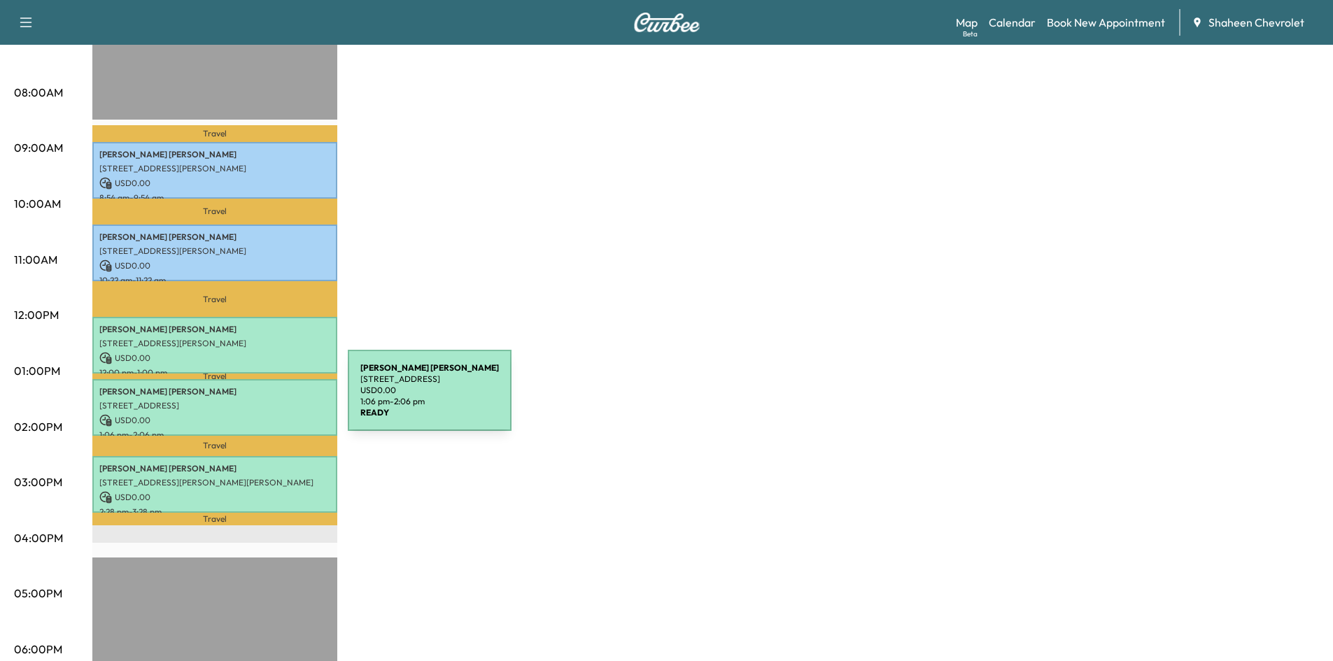
click at [243, 400] on p "[STREET_ADDRESS]" at bounding box center [214, 405] width 231 height 11
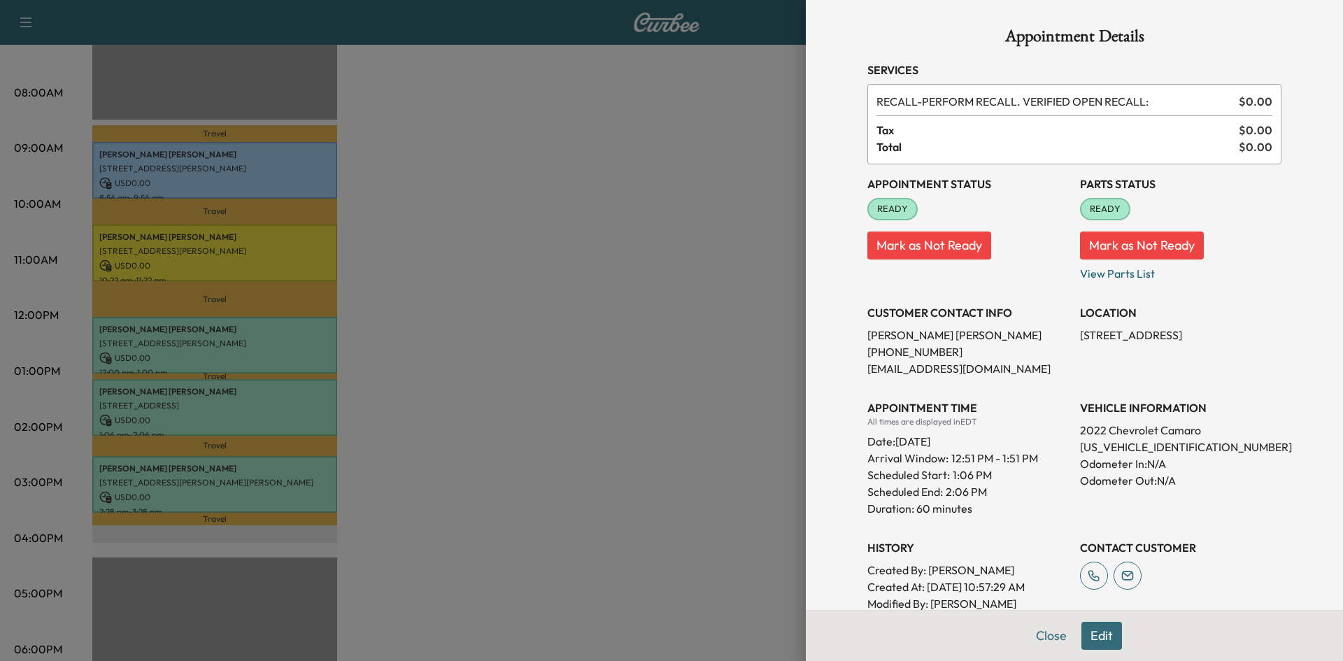
click at [555, 380] on div at bounding box center [671, 330] width 1343 height 661
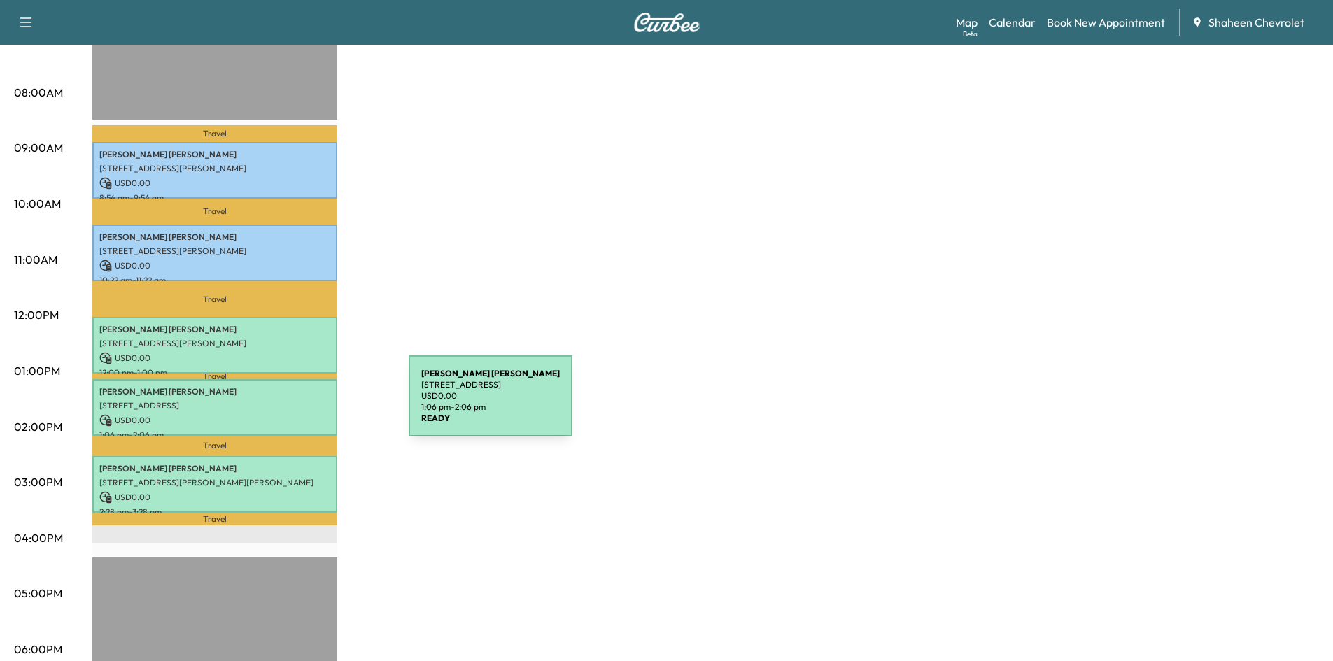
click at [304, 404] on p "[STREET_ADDRESS]" at bounding box center [214, 405] width 231 height 11
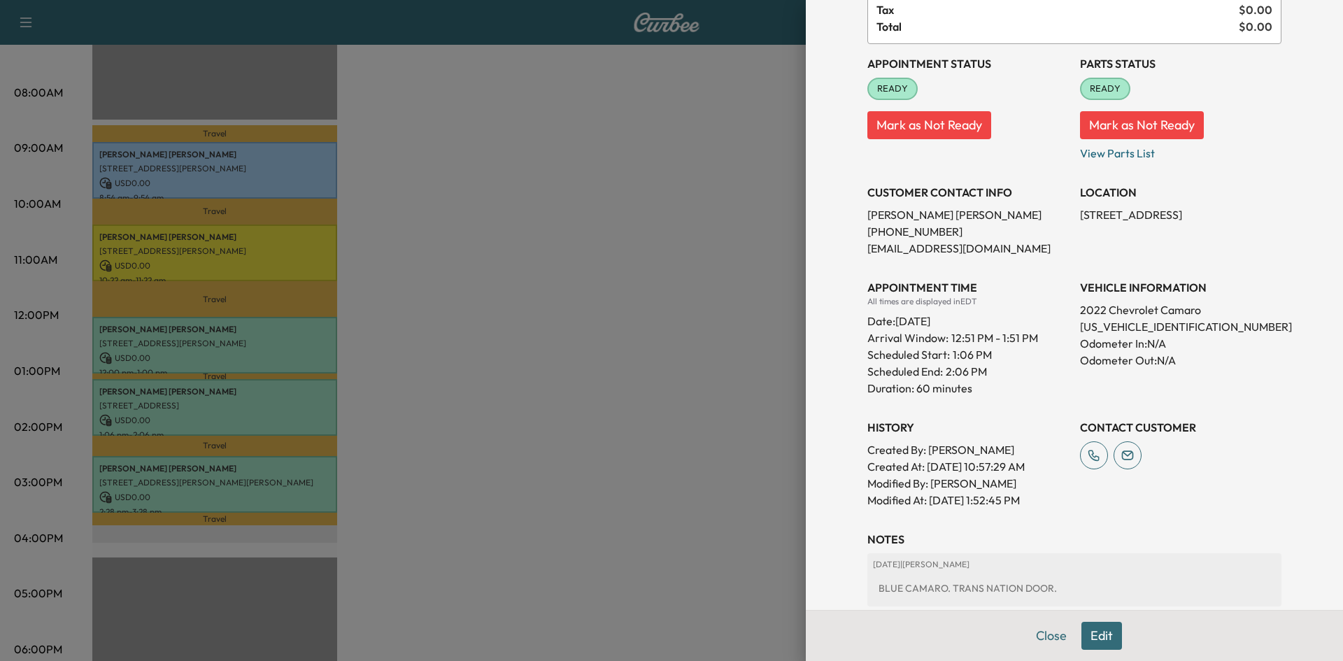
scroll to position [140, 0]
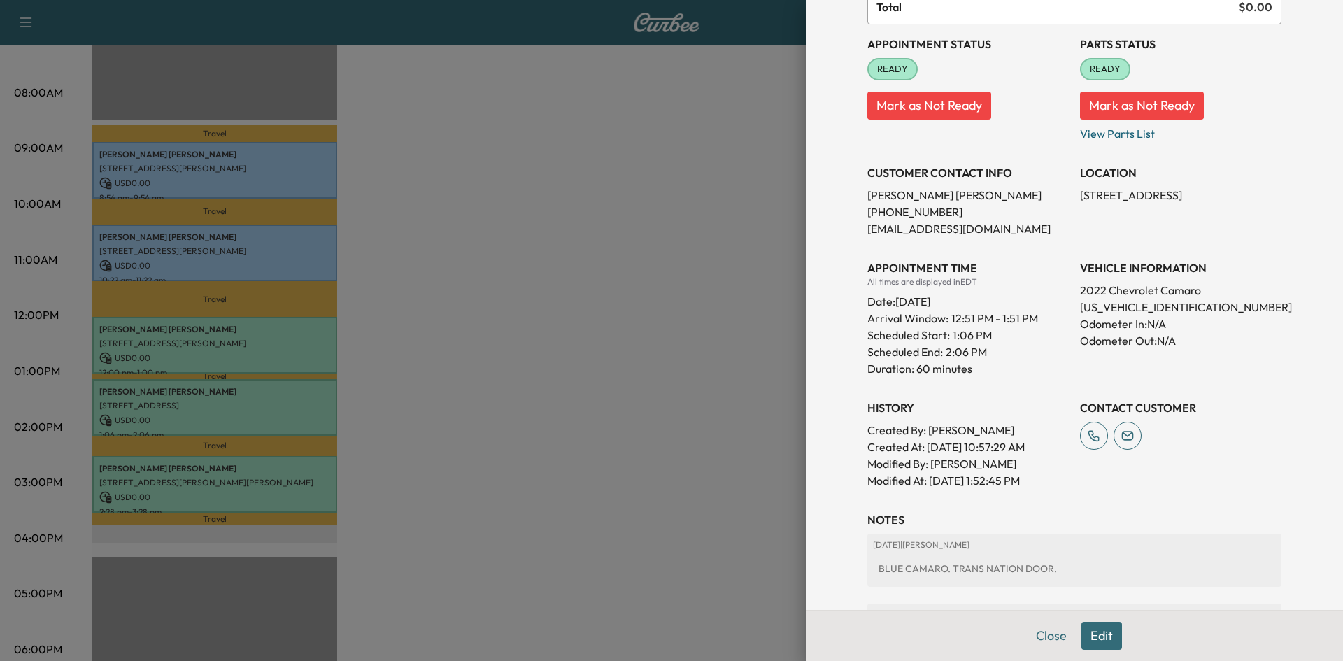
click at [426, 439] on div at bounding box center [671, 330] width 1343 height 661
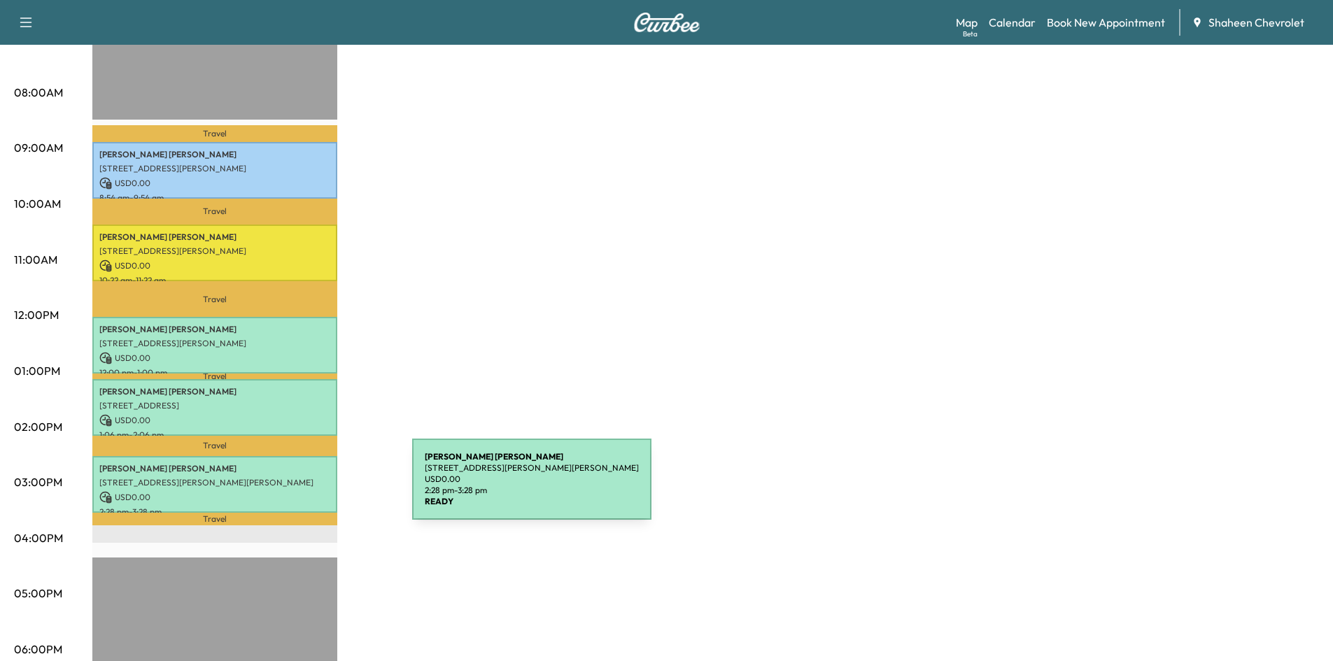
click at [307, 491] on p "USD 0.00" at bounding box center [214, 497] width 231 height 13
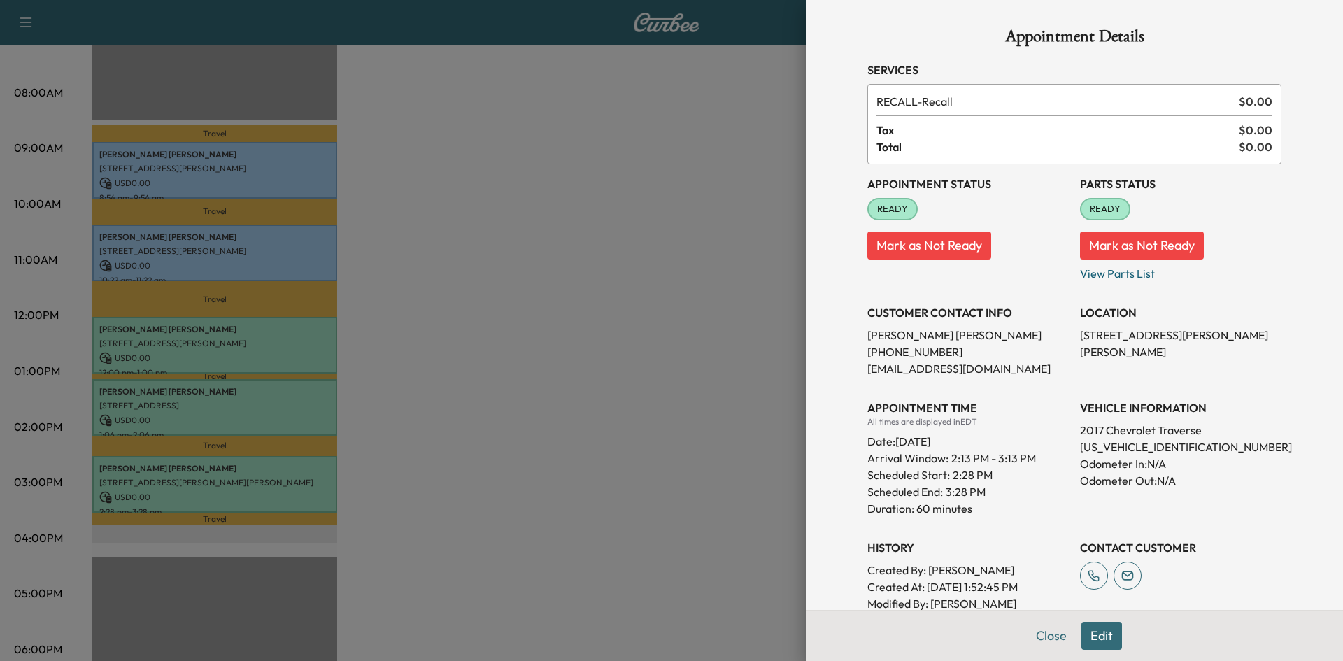
click at [614, 421] on div at bounding box center [671, 330] width 1343 height 661
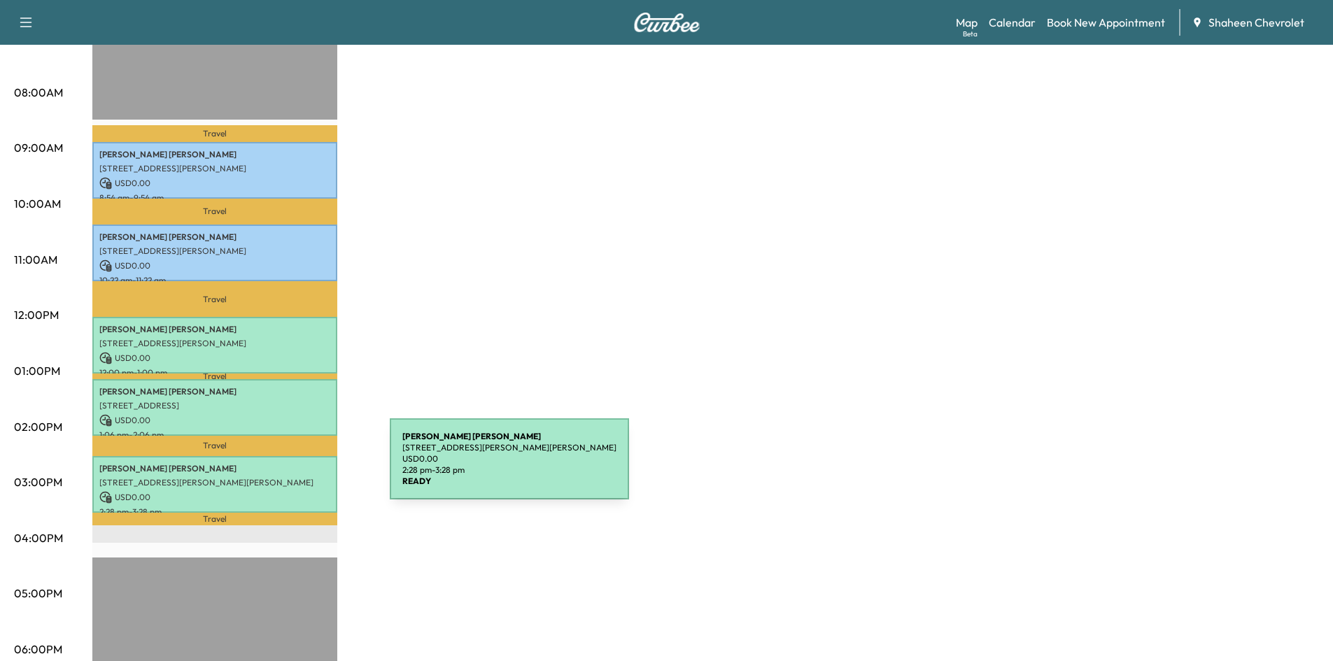
click at [285, 467] on p "[PERSON_NAME]" at bounding box center [214, 468] width 231 height 11
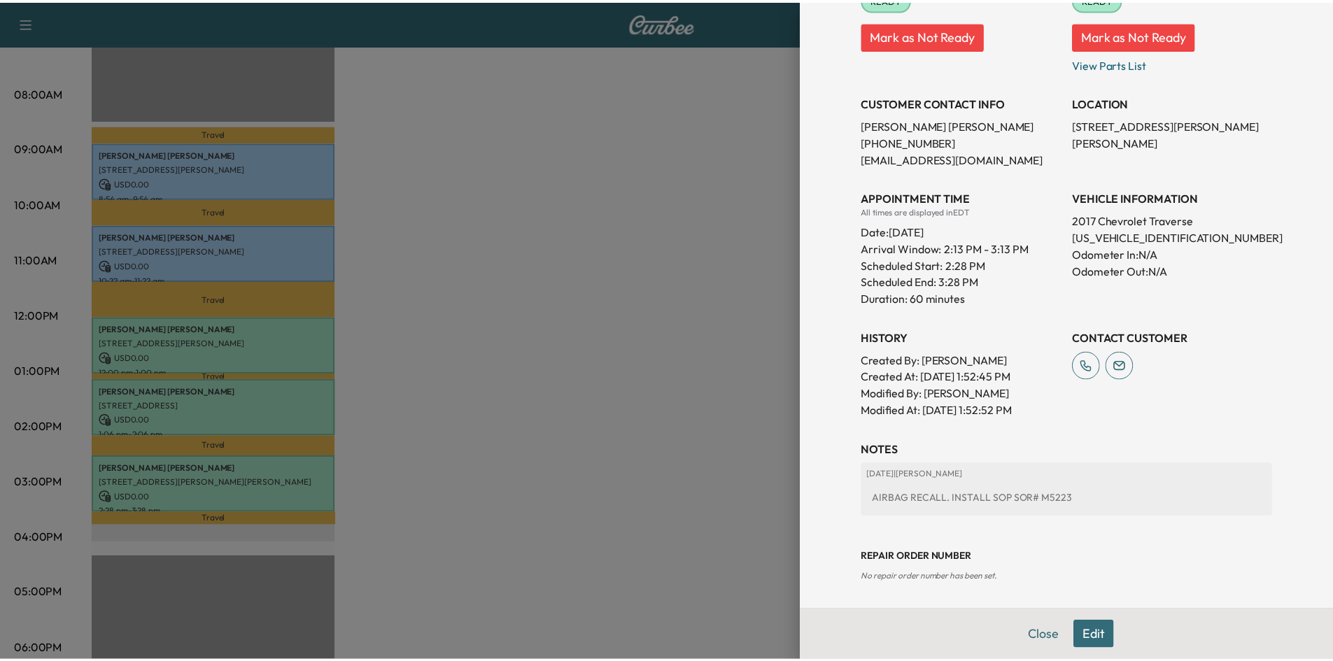
scroll to position [212, 0]
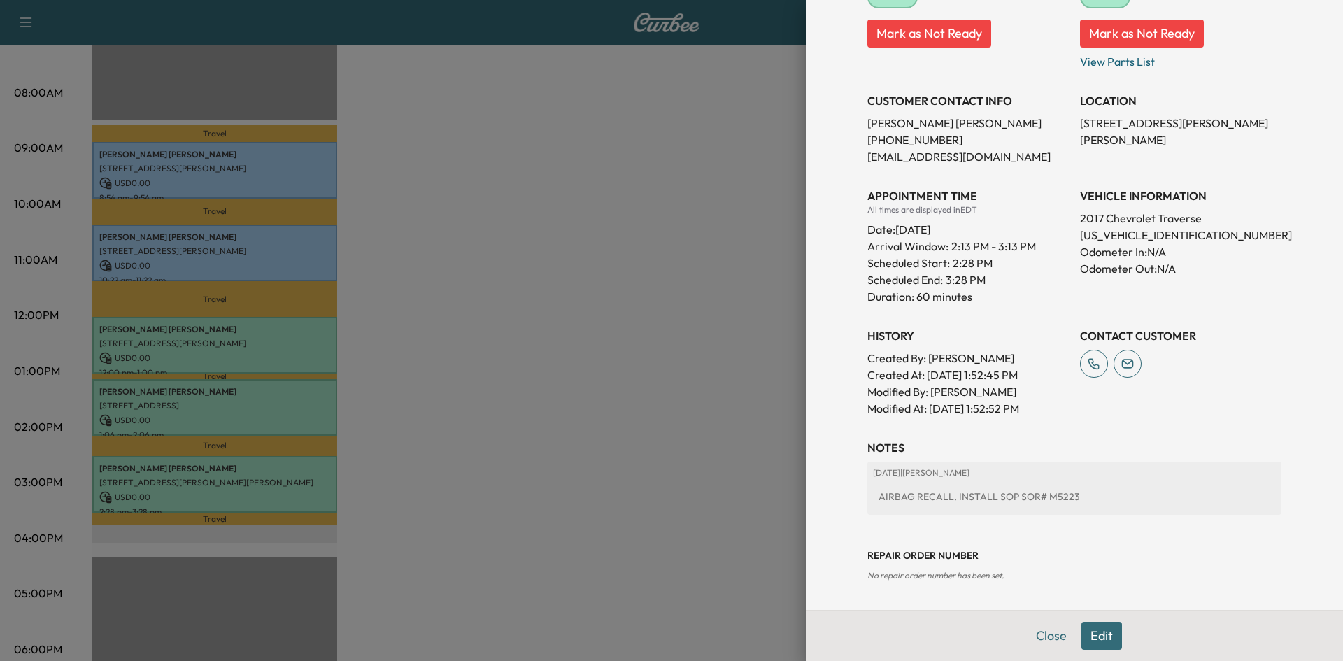
click at [588, 355] on div at bounding box center [671, 330] width 1343 height 661
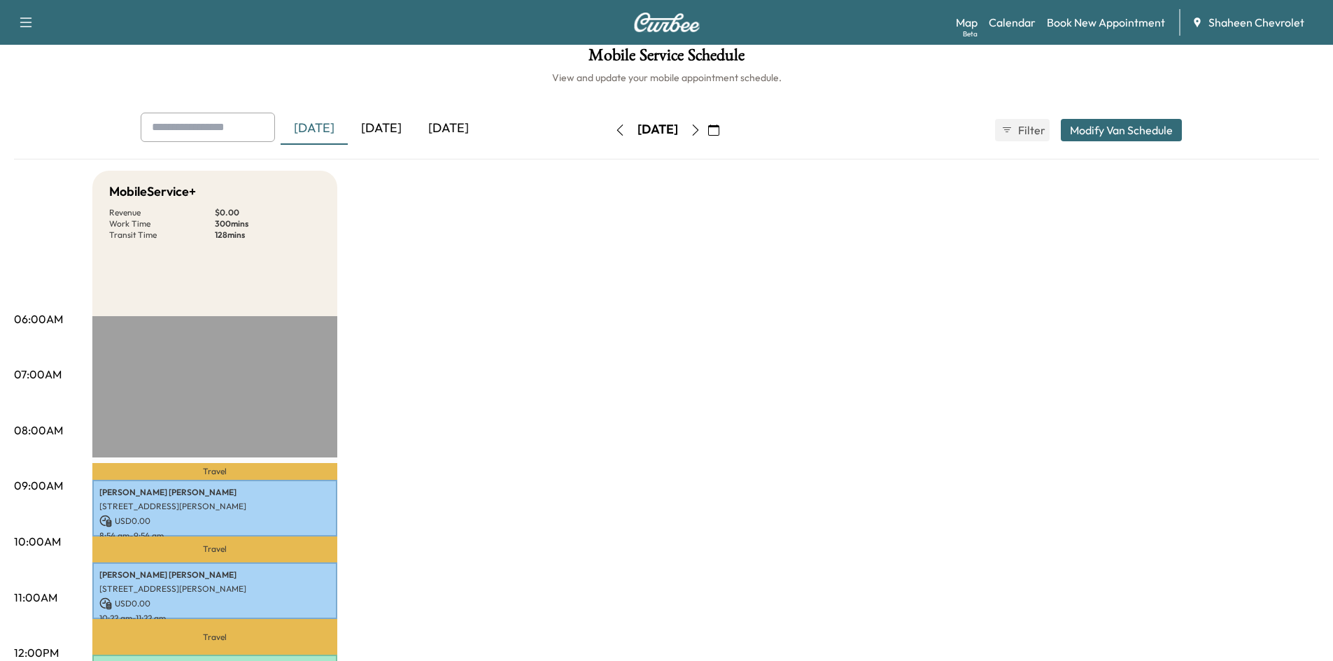
scroll to position [0, 0]
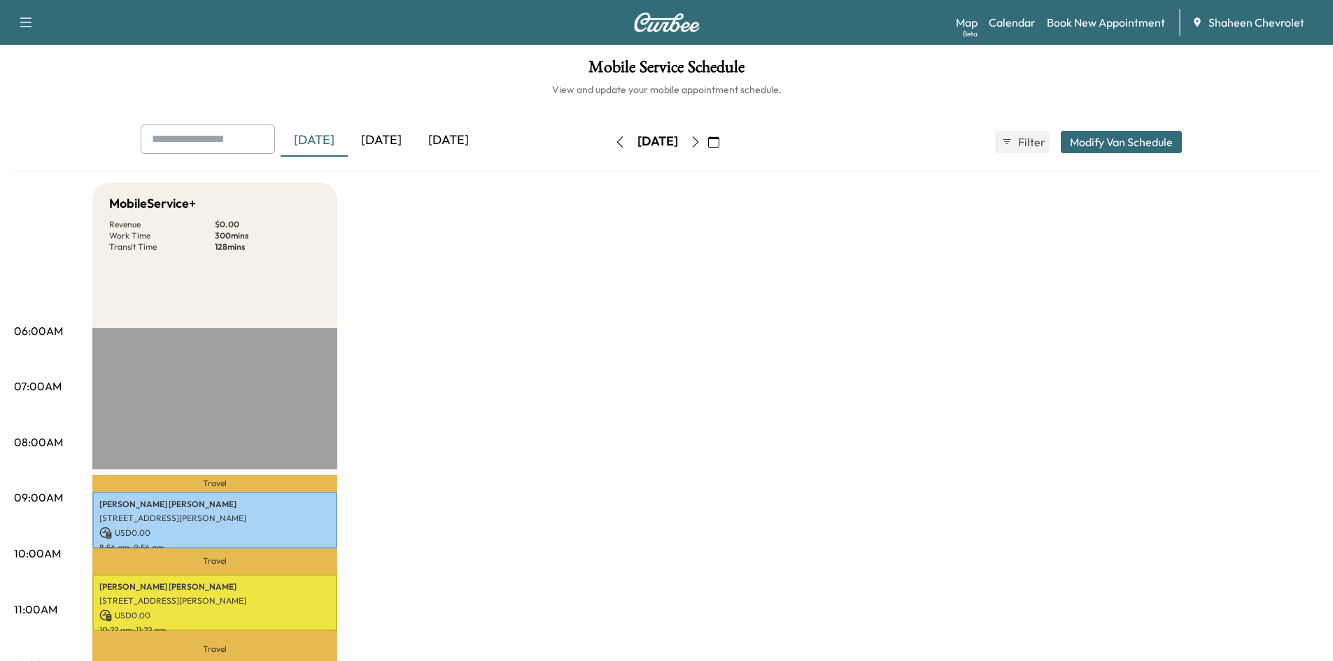
click at [701, 143] on icon "button" at bounding box center [695, 141] width 11 height 11
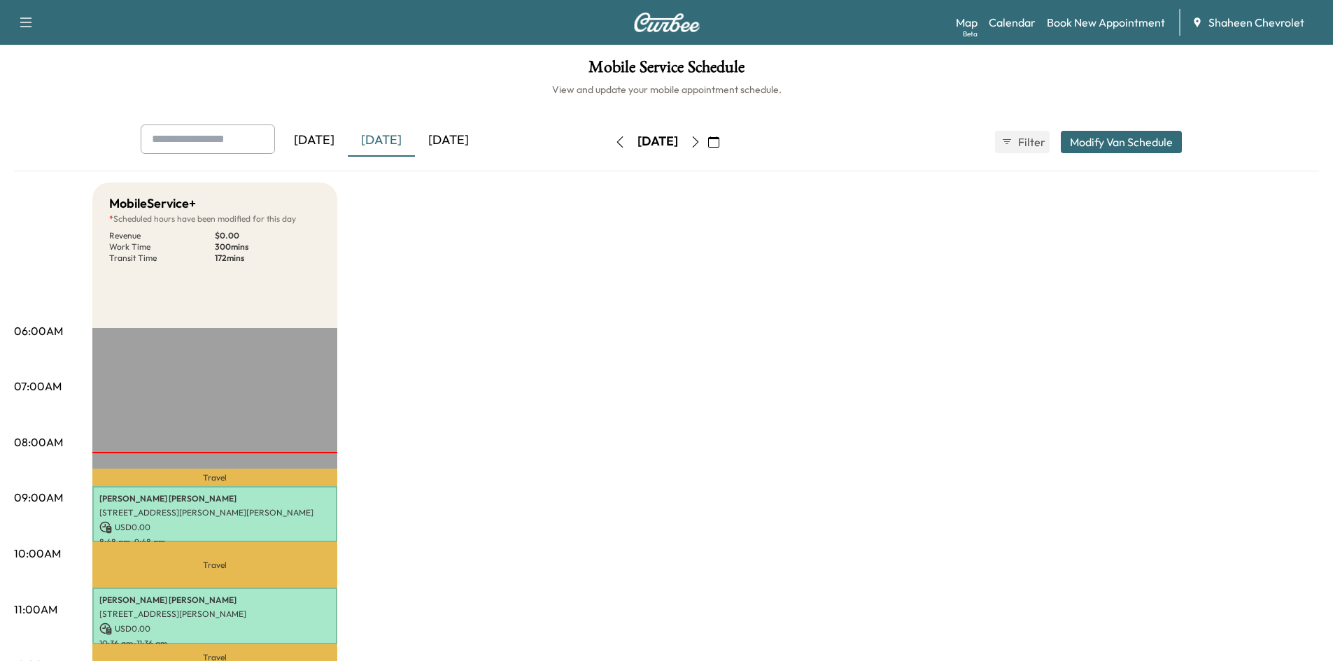
click at [614, 139] on icon "button" at bounding box center [619, 141] width 11 height 11
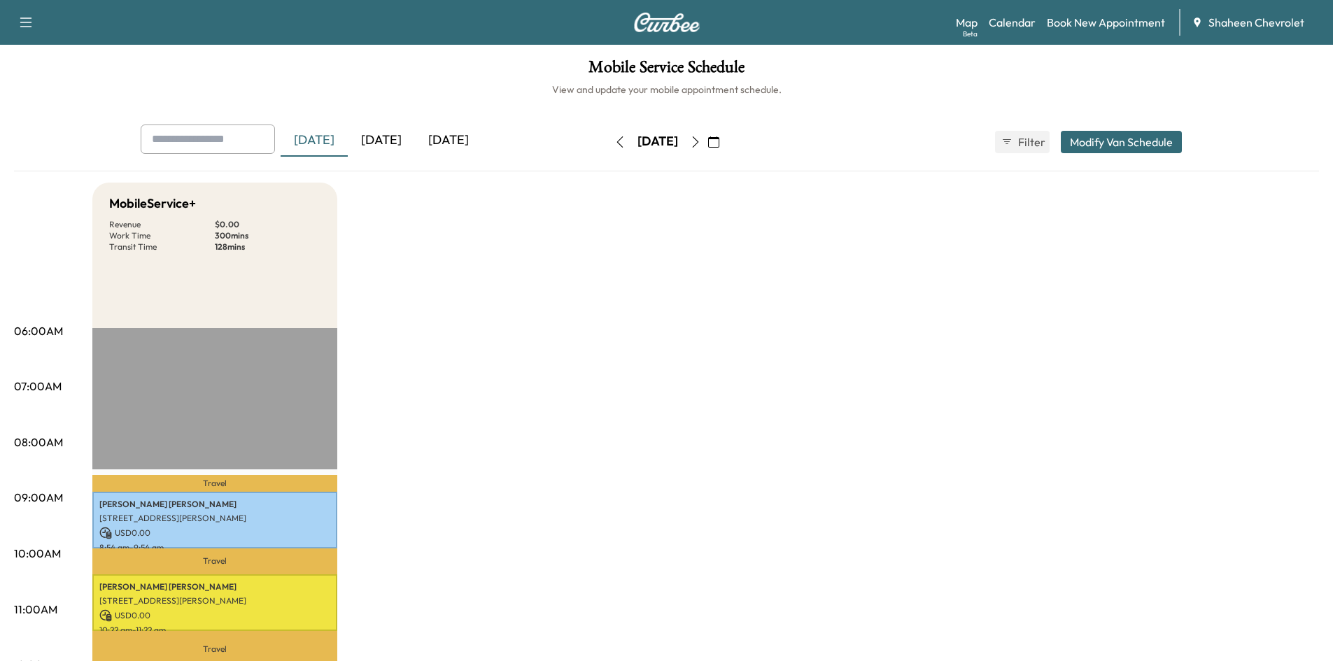
click at [701, 141] on icon "button" at bounding box center [695, 141] width 11 height 11
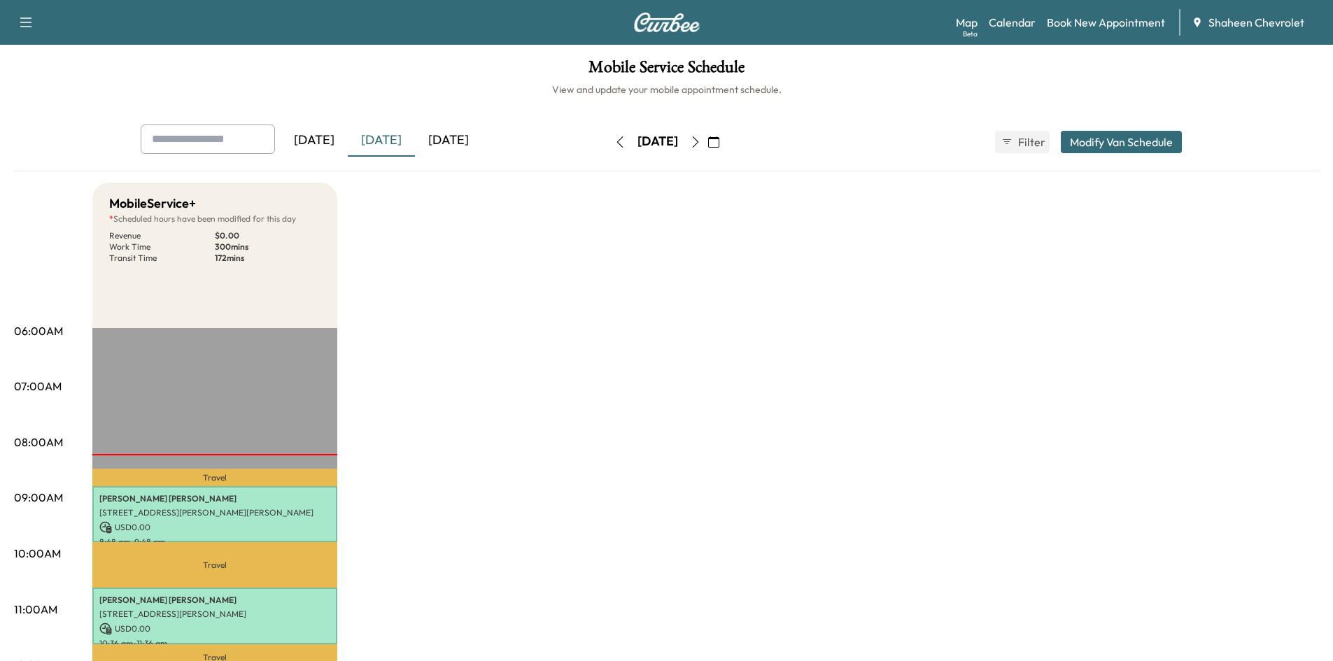
click at [701, 143] on icon "button" at bounding box center [695, 141] width 11 height 11
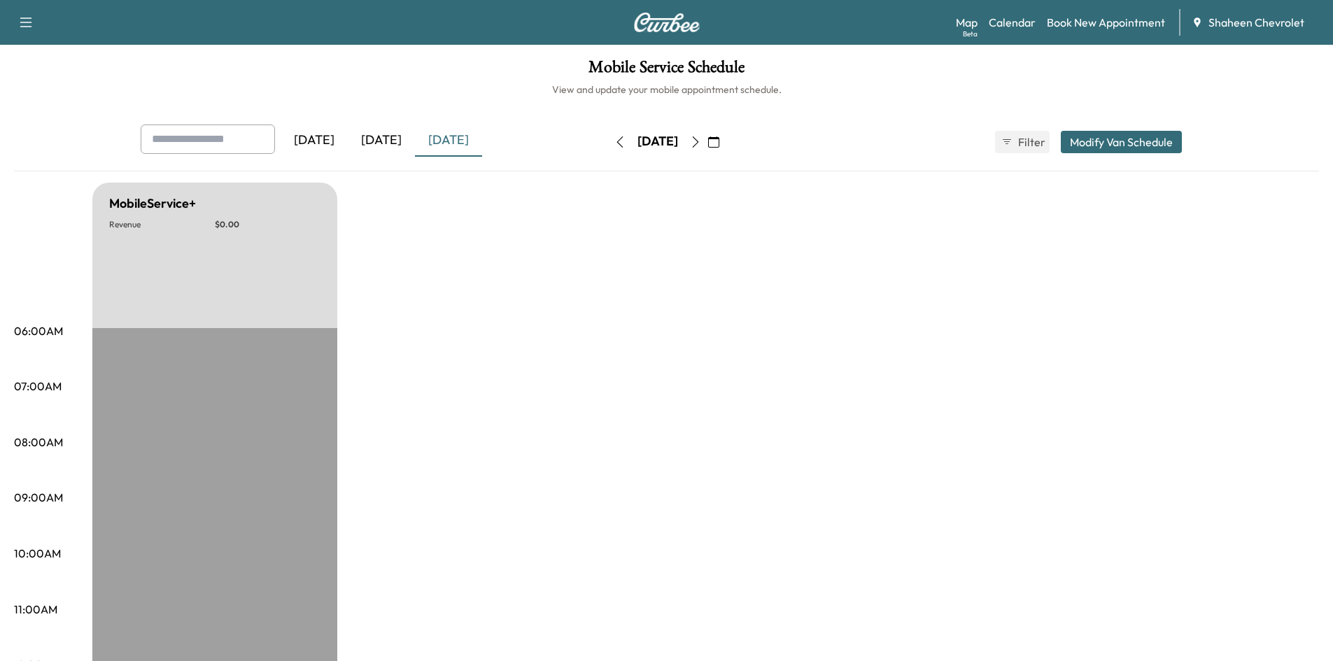
click at [701, 143] on icon "button" at bounding box center [695, 141] width 11 height 11
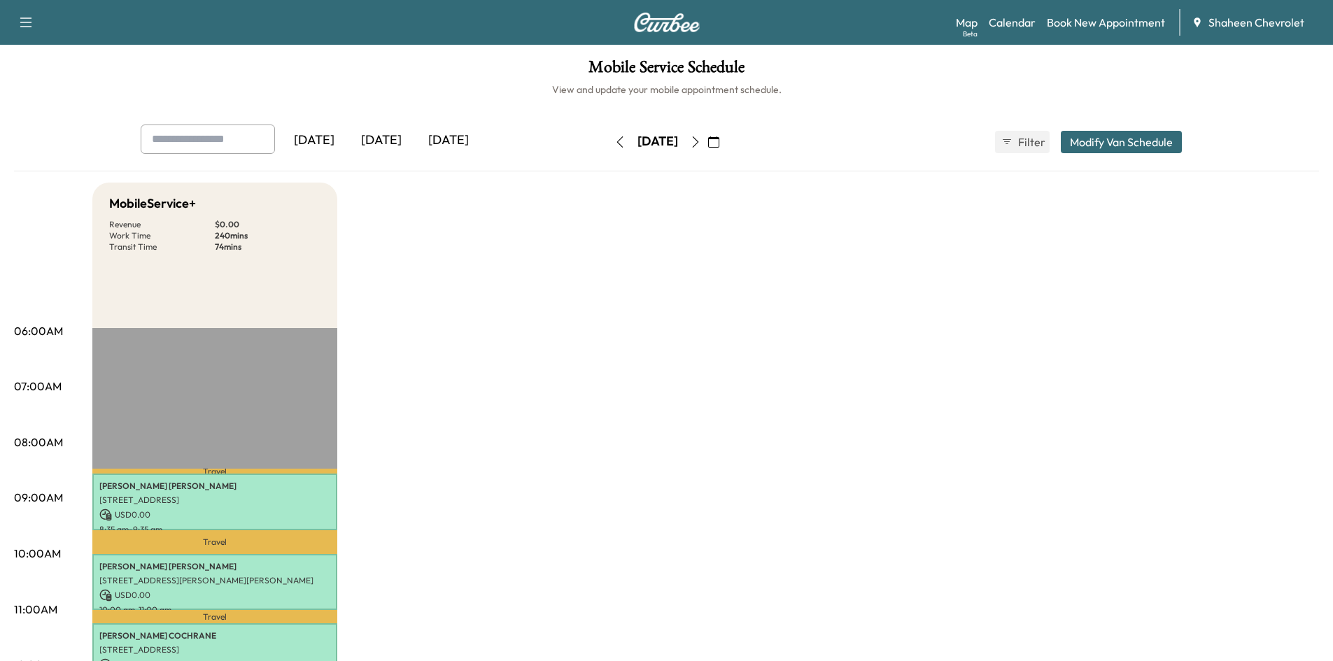
click at [379, 139] on div "[DATE]" at bounding box center [381, 141] width 67 height 32
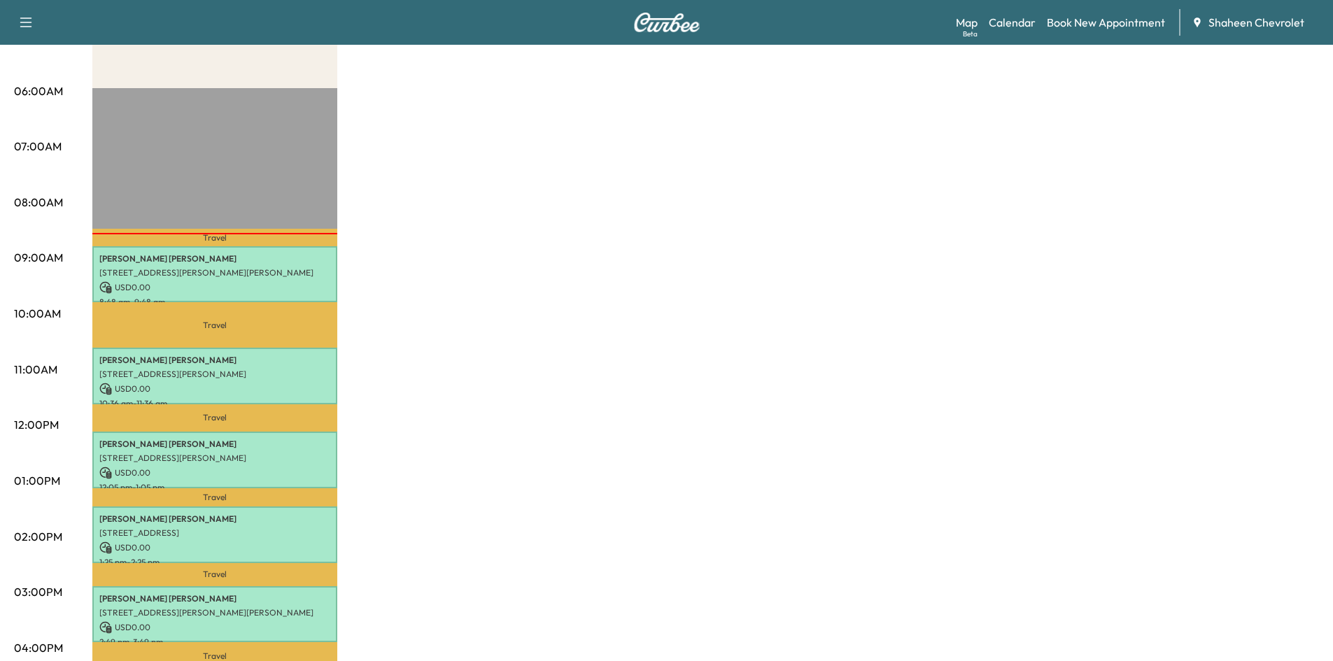
scroll to position [280, 0]
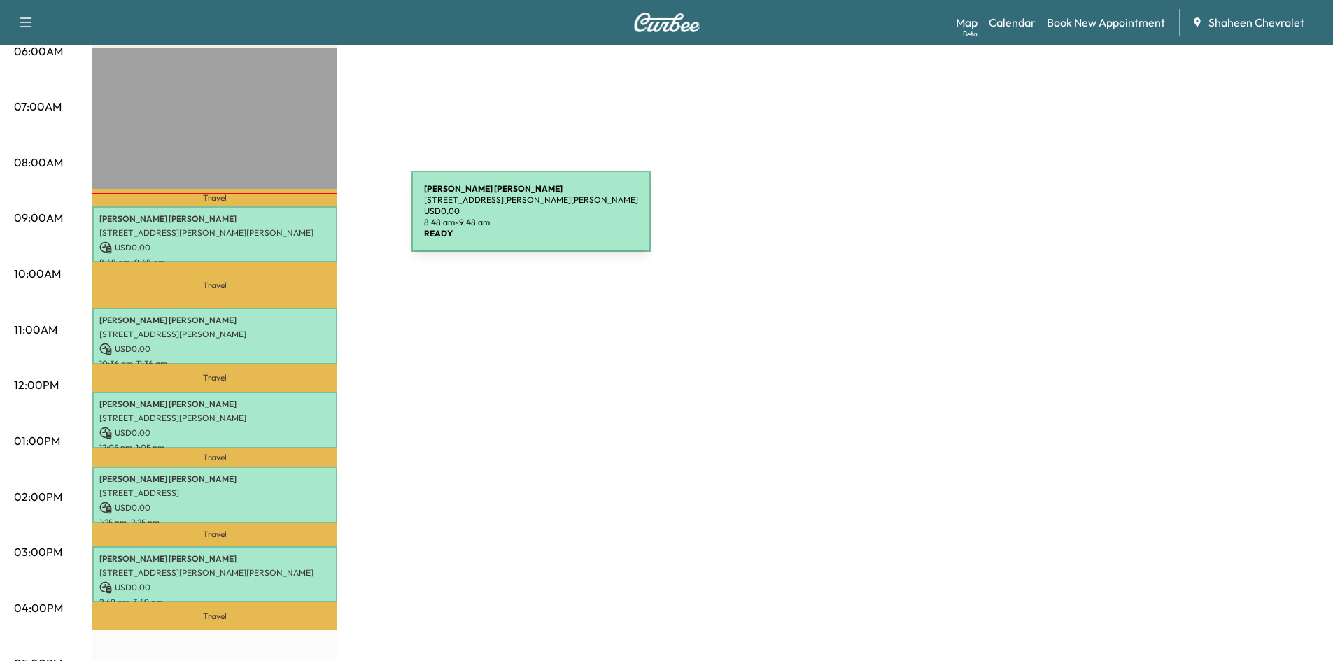
click at [306, 220] on p "[PERSON_NAME]" at bounding box center [214, 218] width 231 height 11
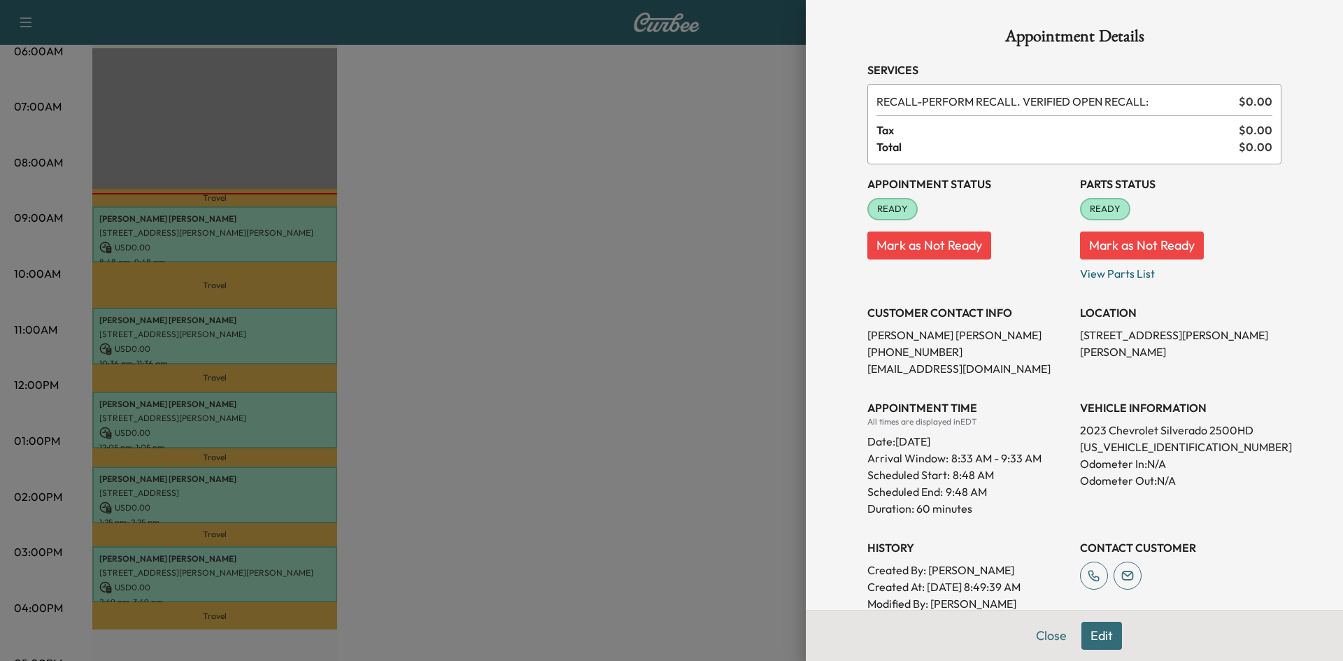
click at [698, 247] on div at bounding box center [671, 330] width 1343 height 661
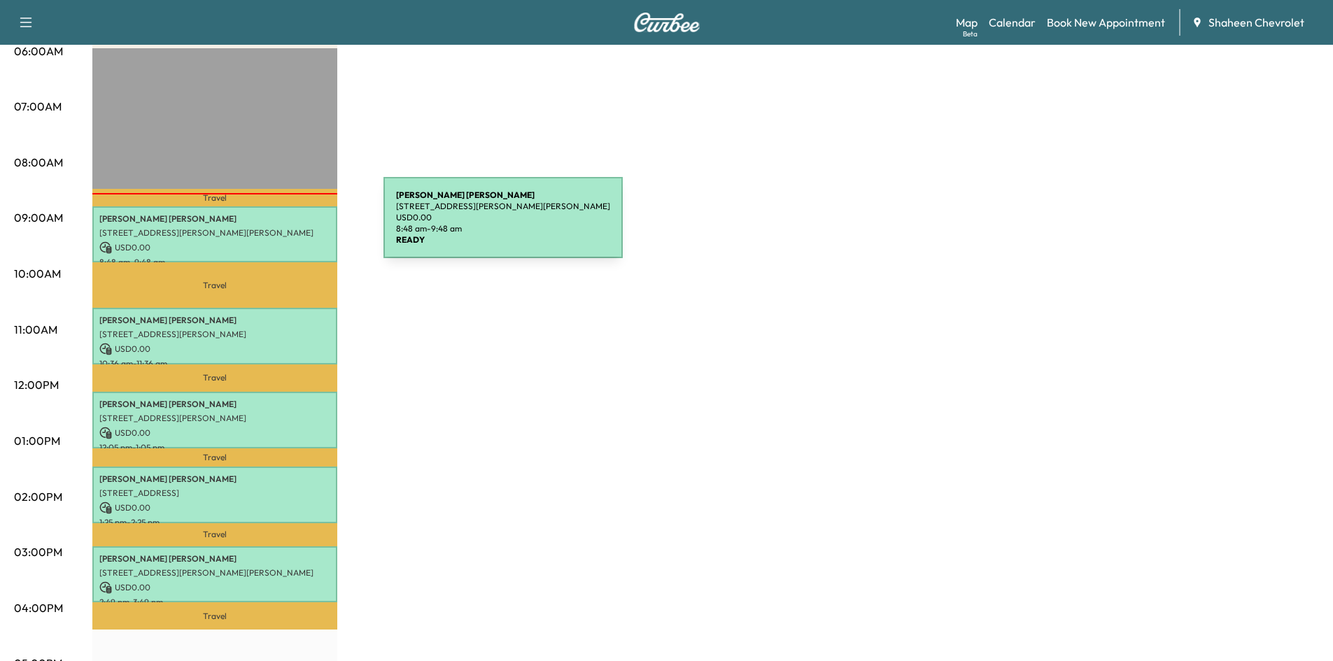
click at [278, 227] on p "[STREET_ADDRESS][PERSON_NAME][PERSON_NAME]" at bounding box center [214, 232] width 231 height 11
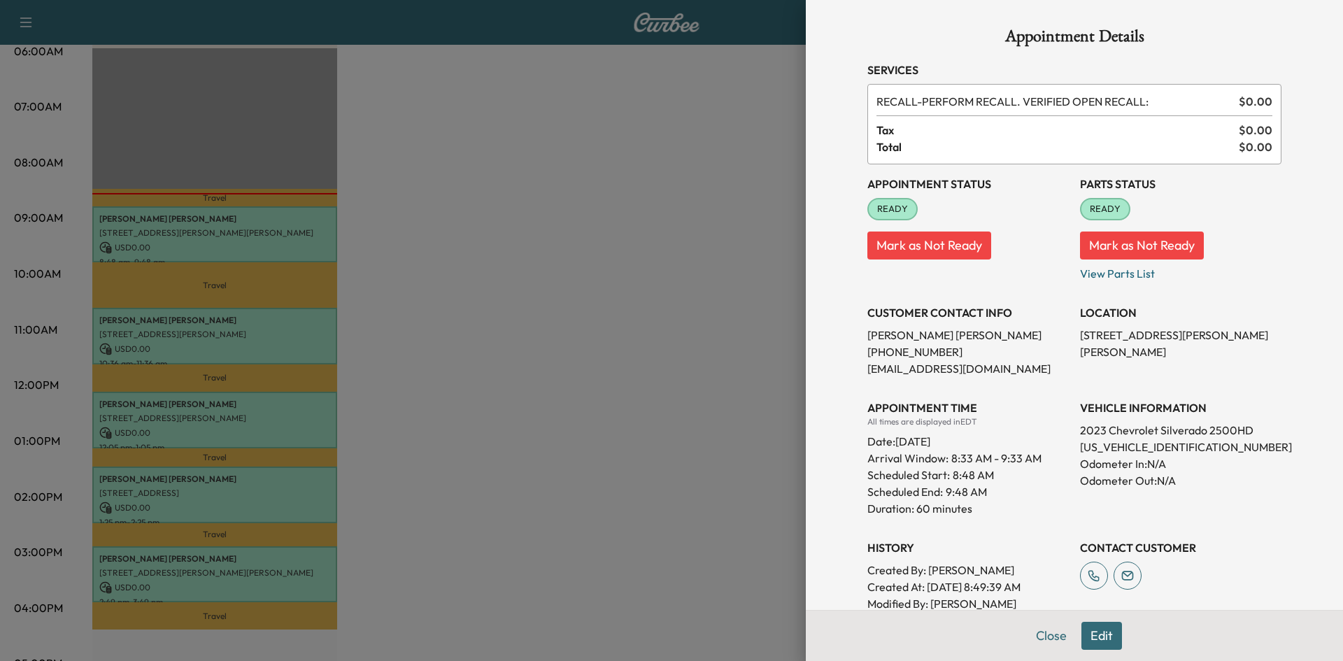
click at [539, 229] on div at bounding box center [671, 330] width 1343 height 661
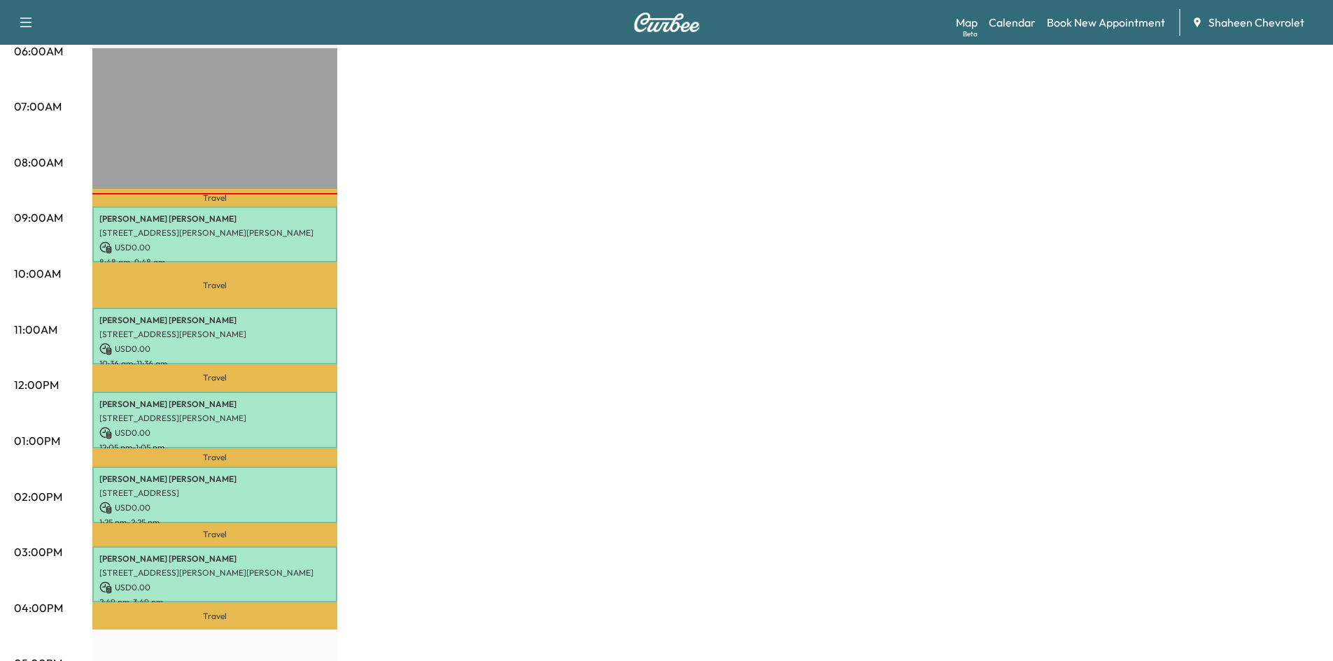
click at [396, 191] on div "MobileService+ * Scheduled hours have been modified for this day Revenue $ 0.00…" at bounding box center [705, 427] width 1226 height 1049
